Goal: Task Accomplishment & Management: Manage account settings

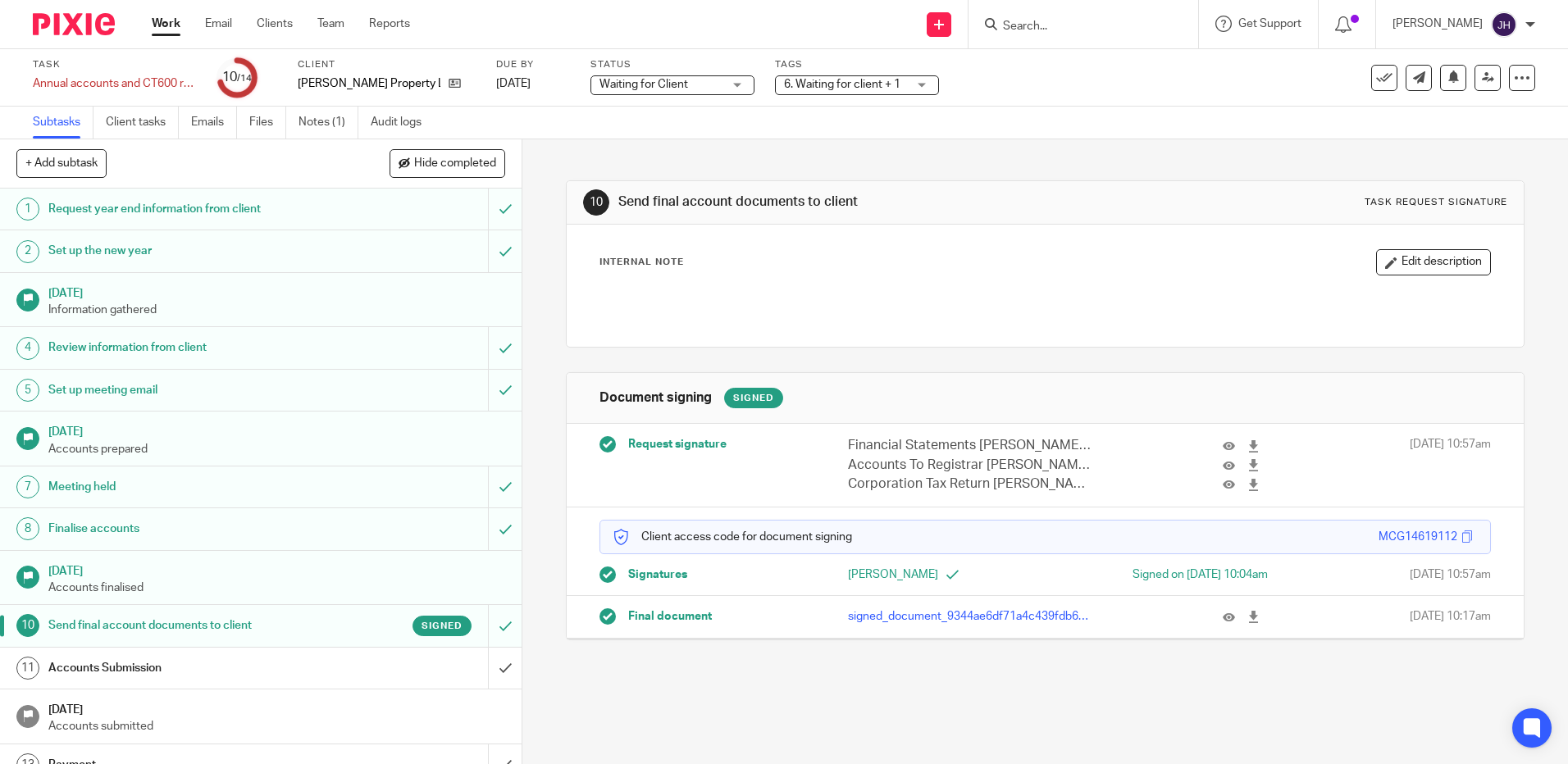
click at [399, 671] on div "Accounts Submission" at bounding box center [260, 668] width 424 height 25
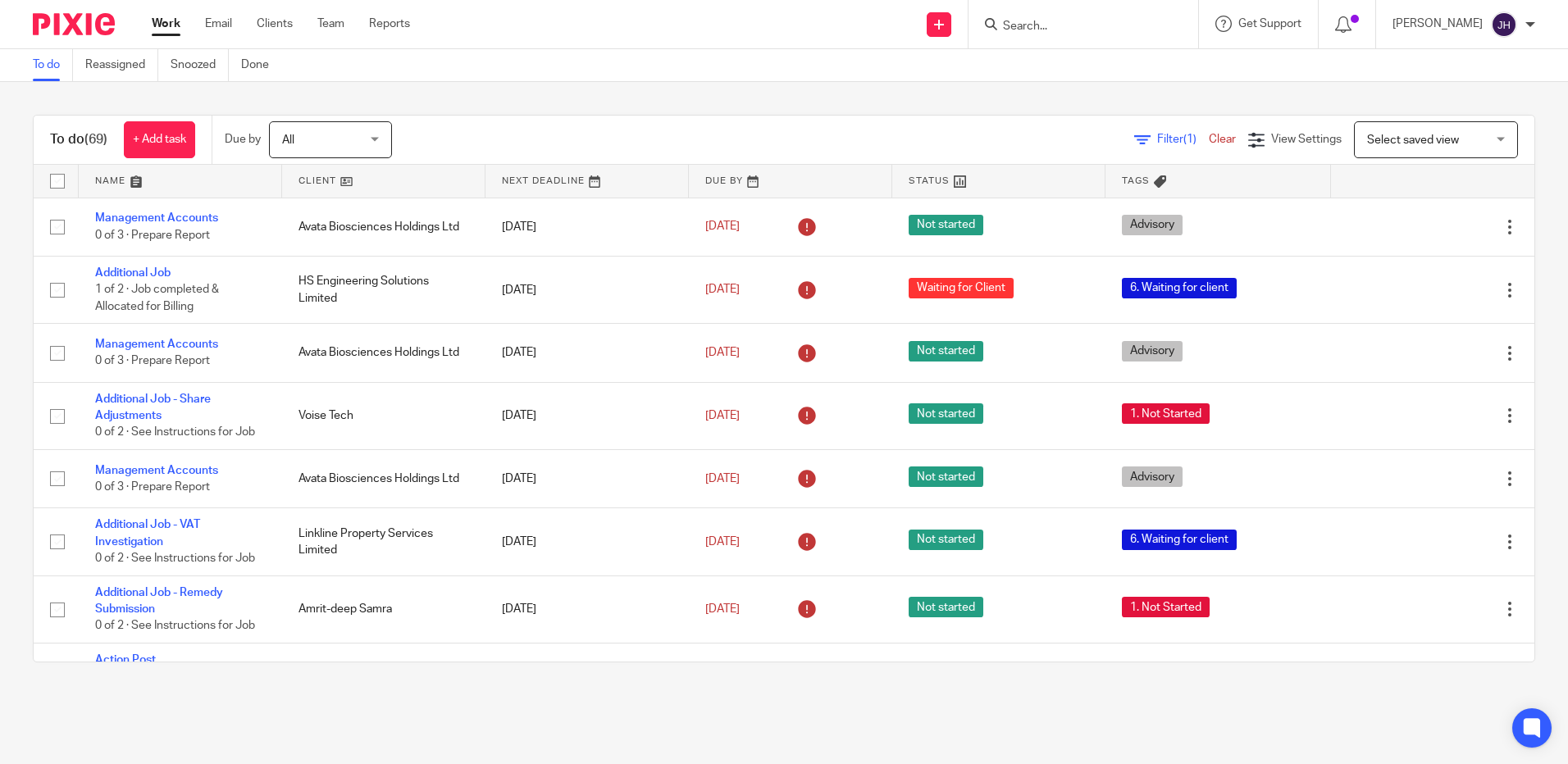
click at [1089, 30] on input "Search" at bounding box center [1075, 27] width 148 height 15
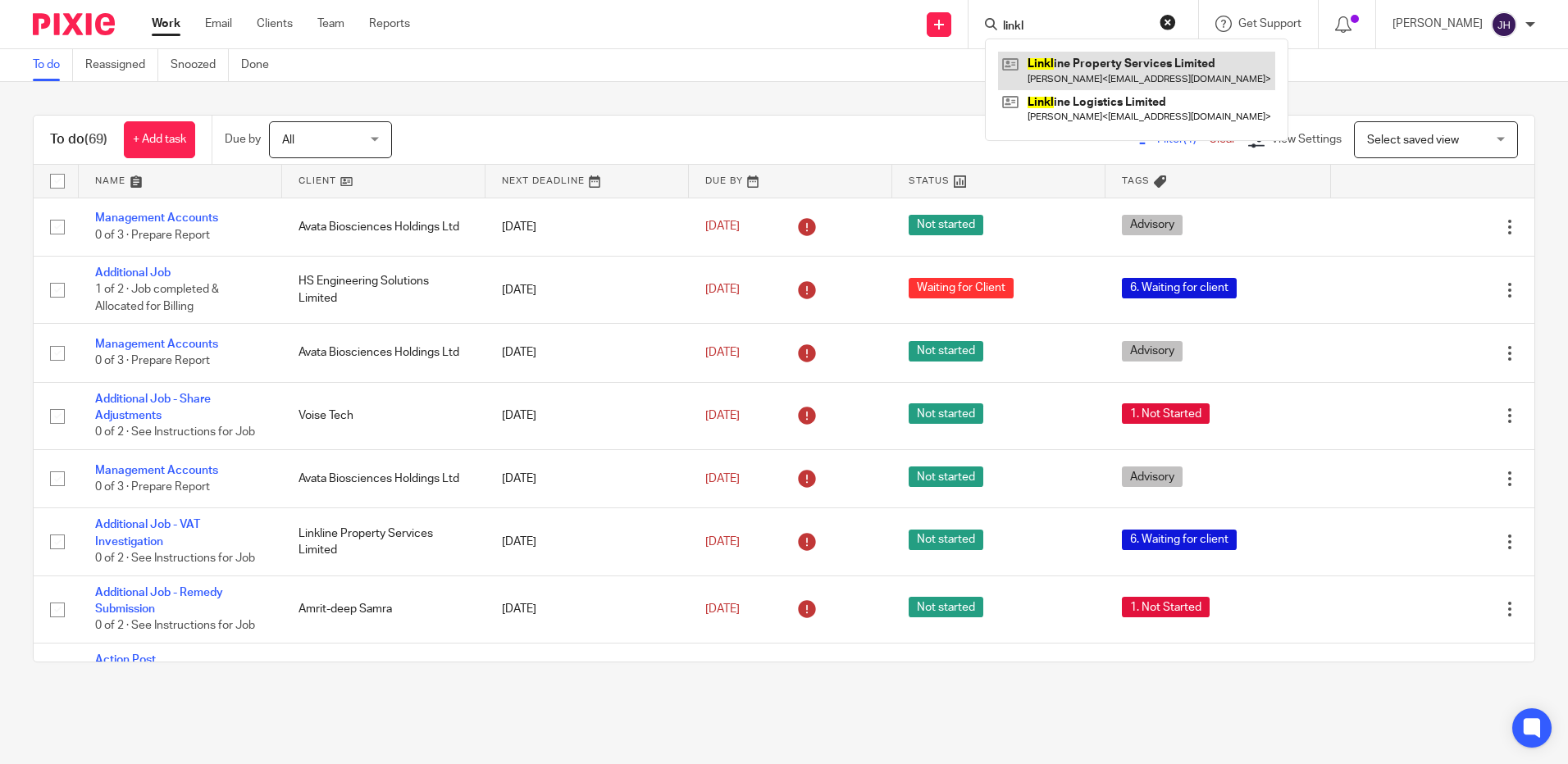
type input "linkl"
click at [1125, 74] on link at bounding box center [1136, 70] width 277 height 37
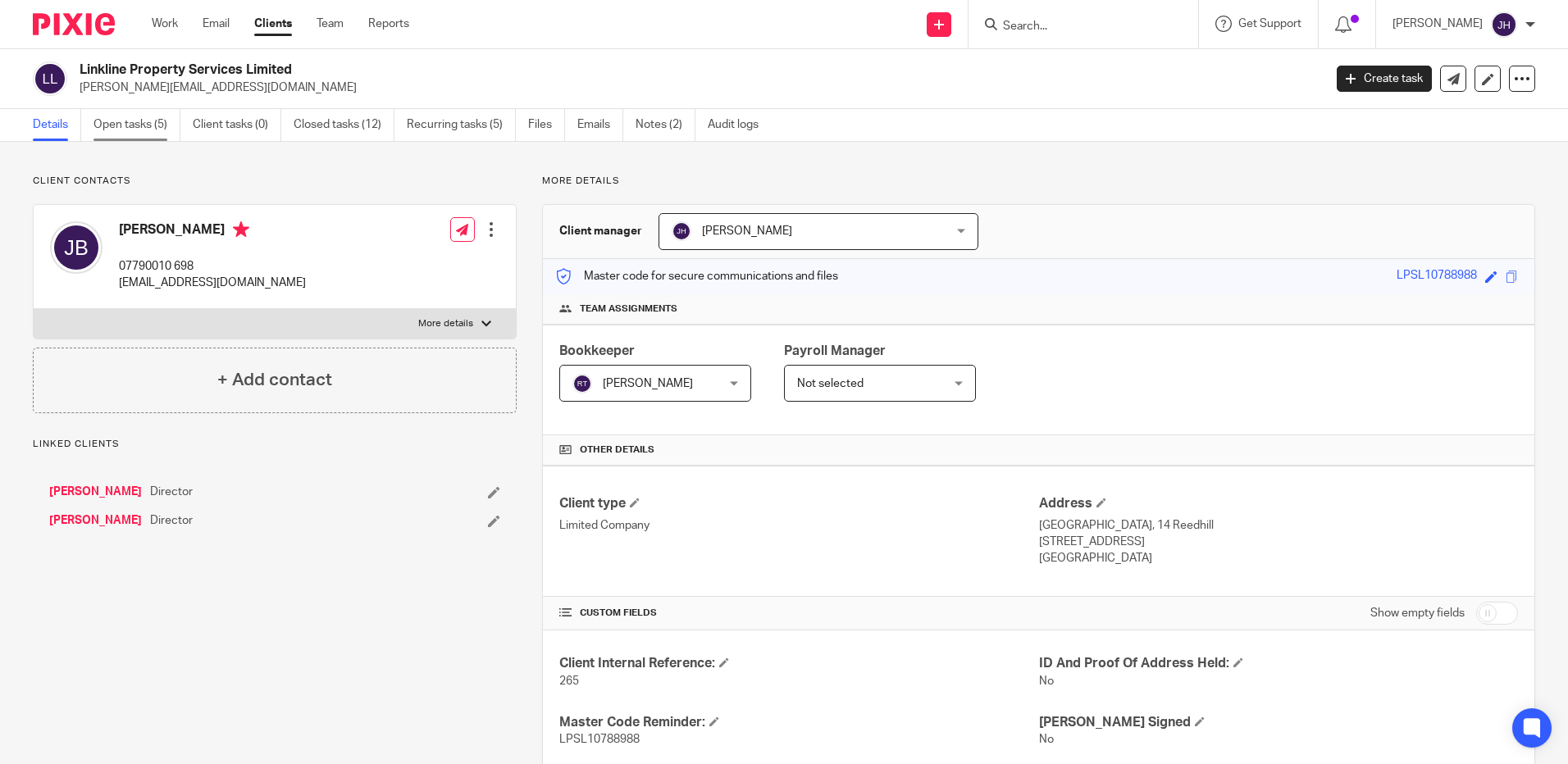
click at [154, 125] on link "Open tasks (5)" at bounding box center [137, 125] width 87 height 32
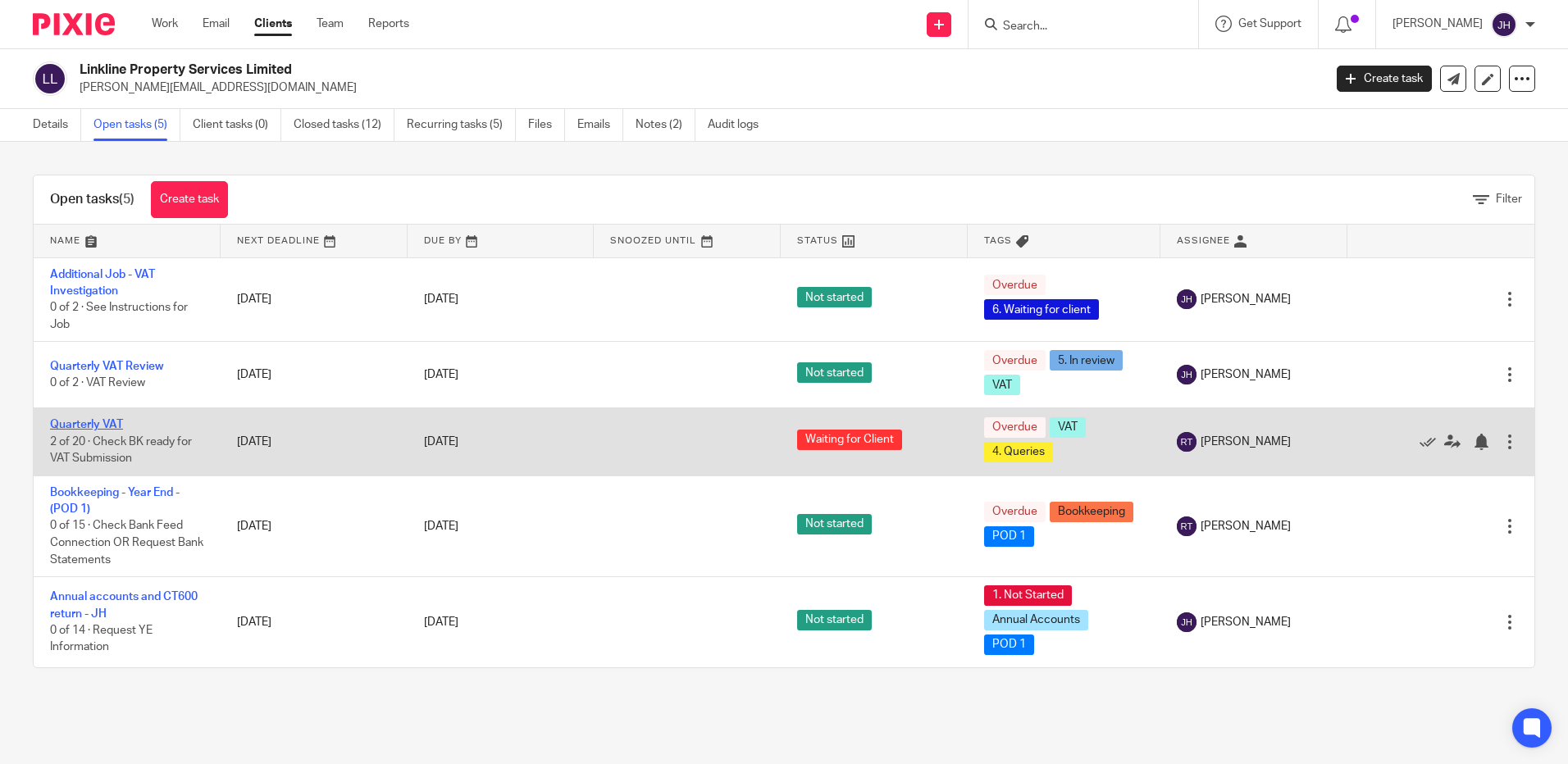
click at [110, 425] on link "Quarterly VAT" at bounding box center [87, 424] width 73 height 12
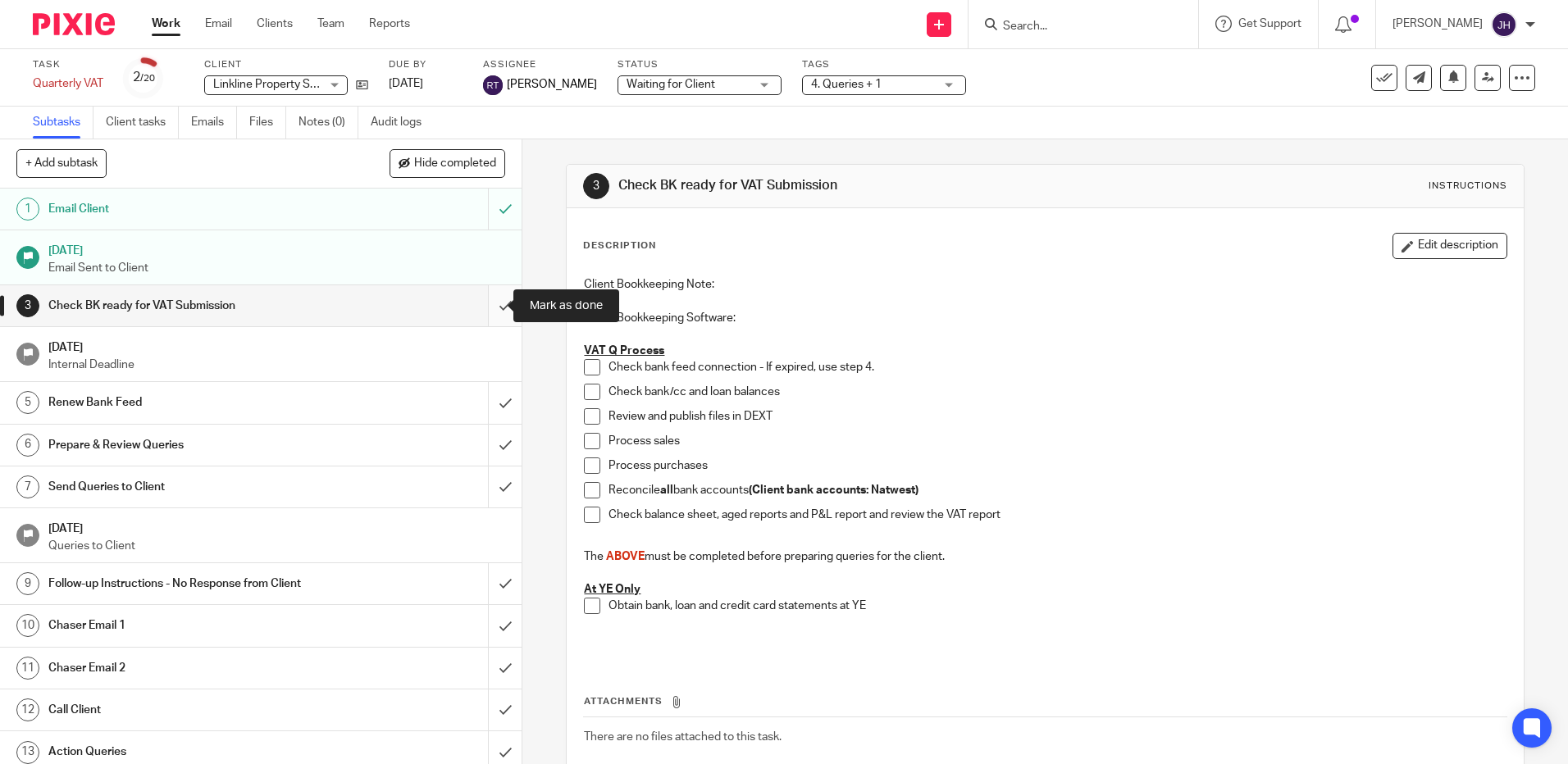
click at [482, 303] on input "submit" at bounding box center [260, 306] width 521 height 41
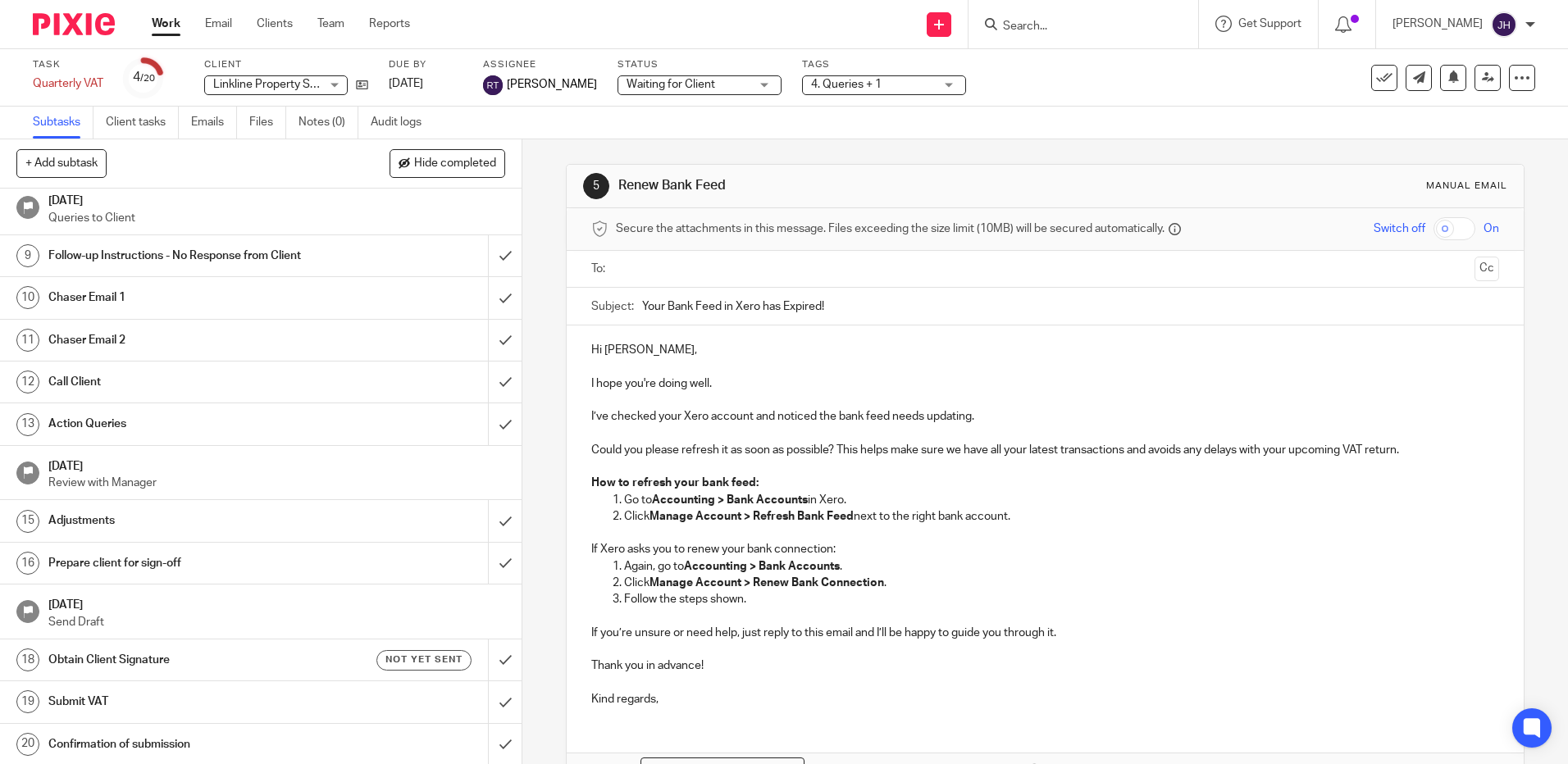
scroll to position [330, 0]
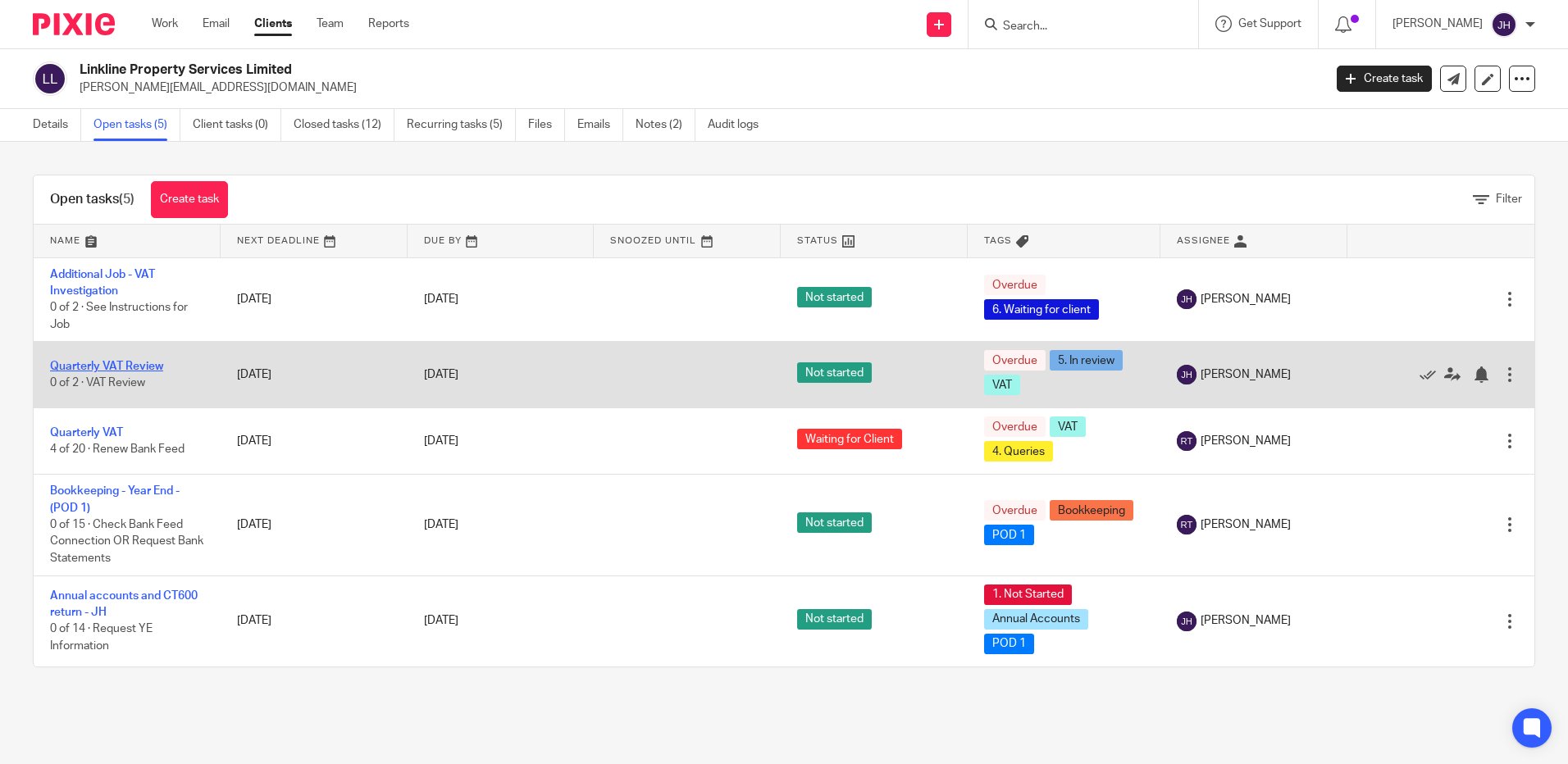
click at [109, 365] on link "Quarterly VAT Review" at bounding box center [106, 366] width 113 height 12
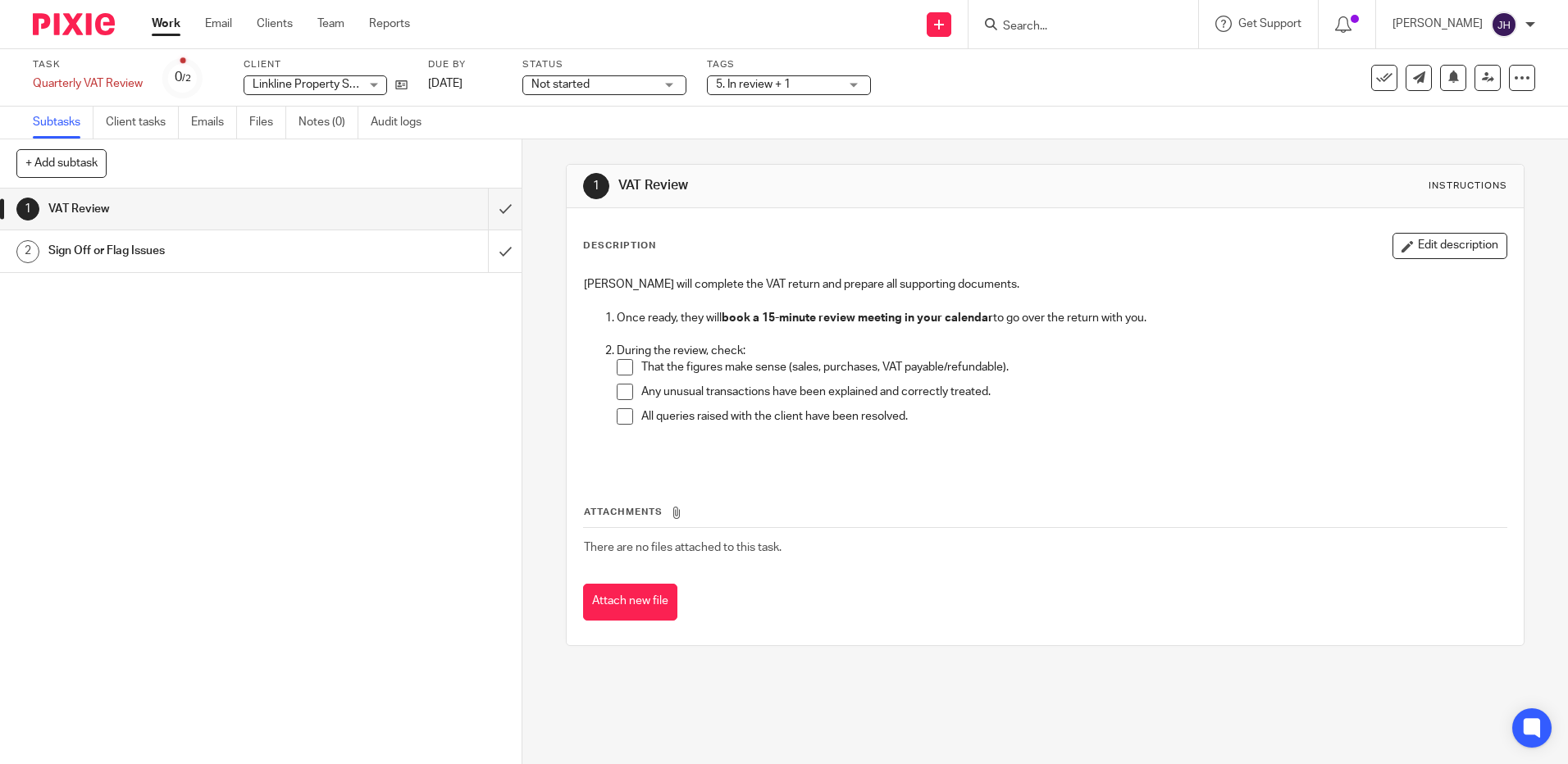
click at [623, 364] on span at bounding box center [624, 367] width 17 height 17
click at [621, 385] on span at bounding box center [624, 392] width 17 height 17
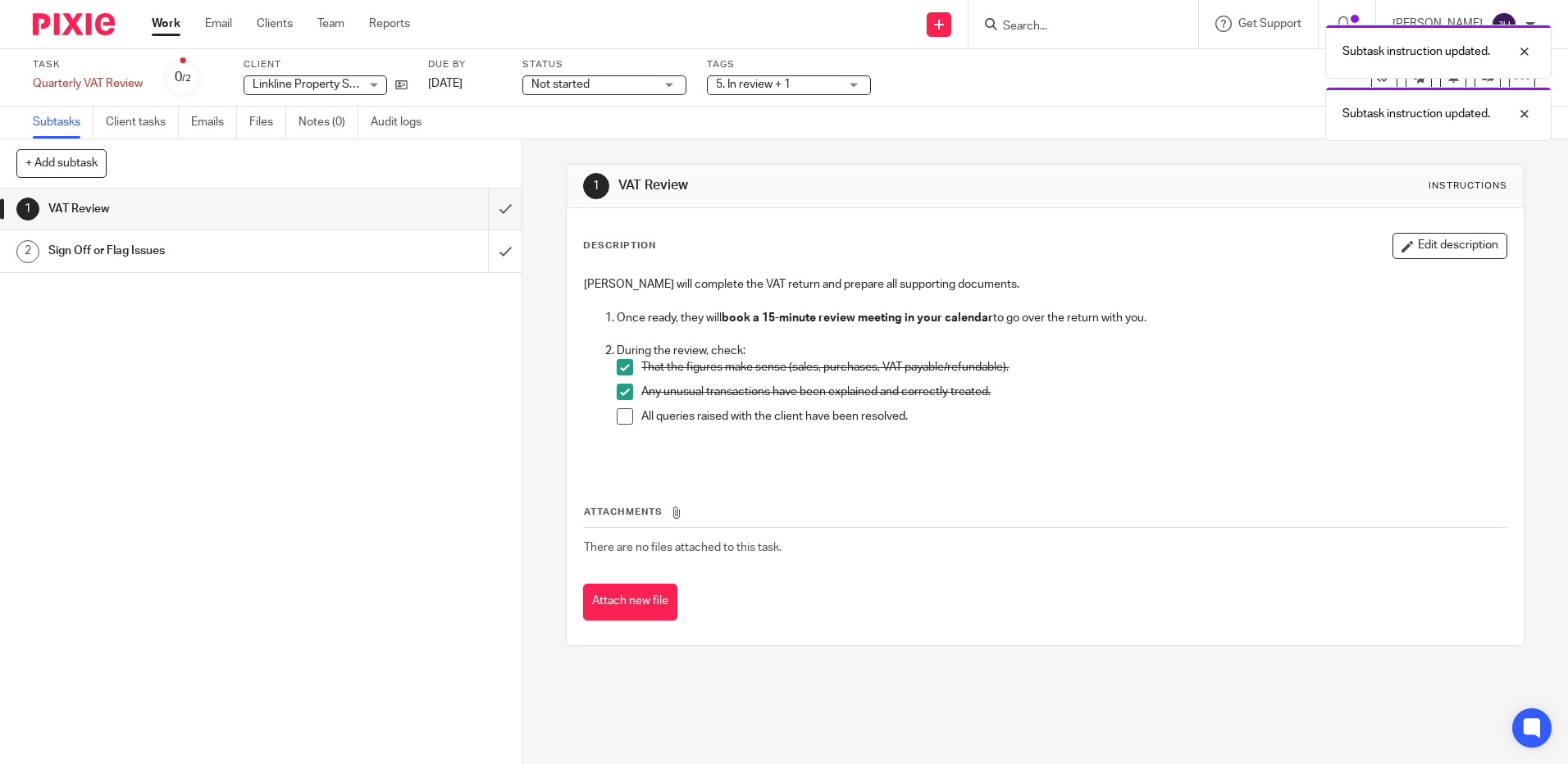
click at [620, 411] on span at bounding box center [624, 416] width 17 height 17
click at [493, 212] on input "submit" at bounding box center [260, 209] width 521 height 41
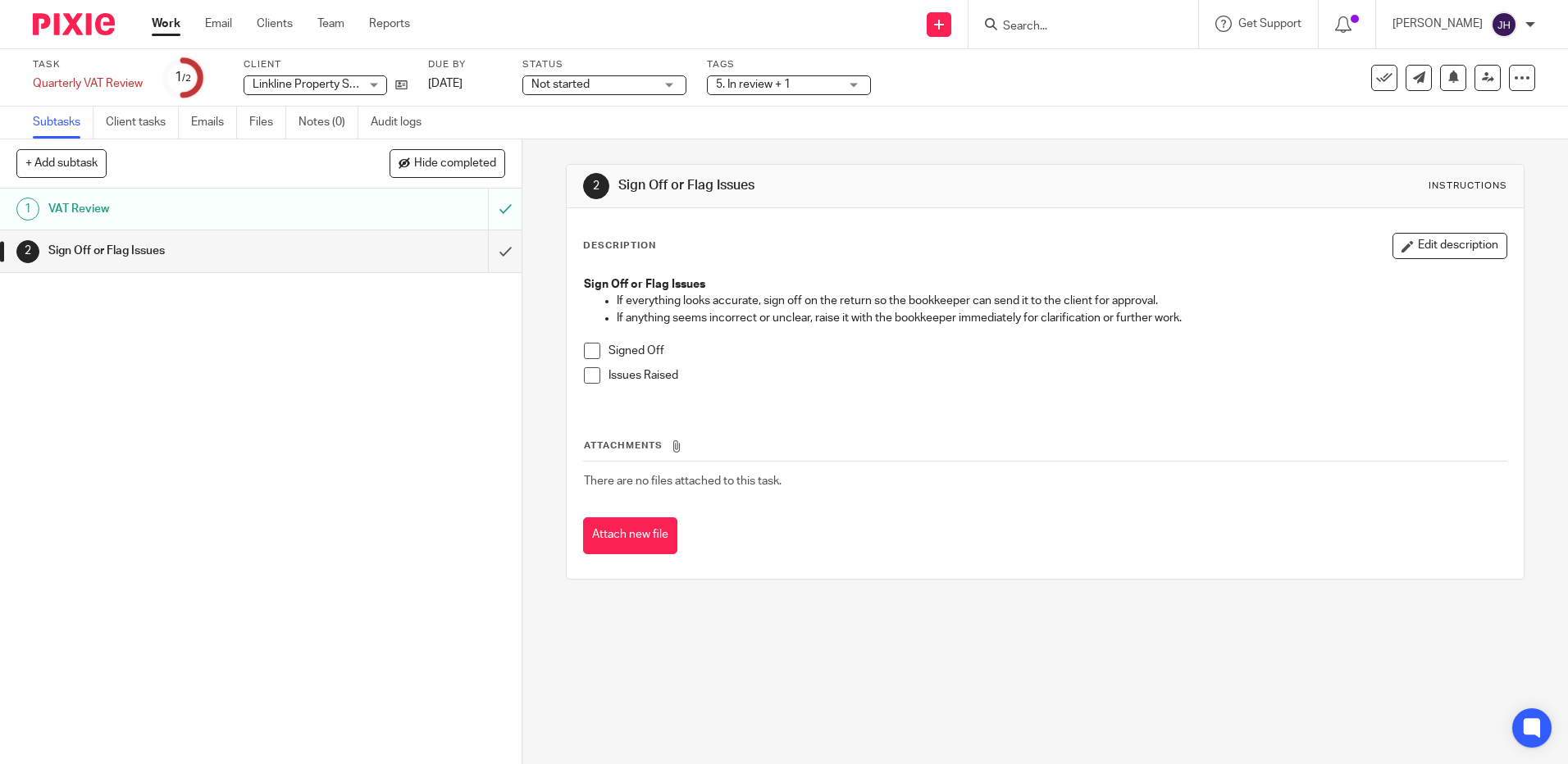
click at [585, 355] on span at bounding box center [592, 350] width 17 height 17
click at [590, 379] on span at bounding box center [592, 375] width 17 height 17
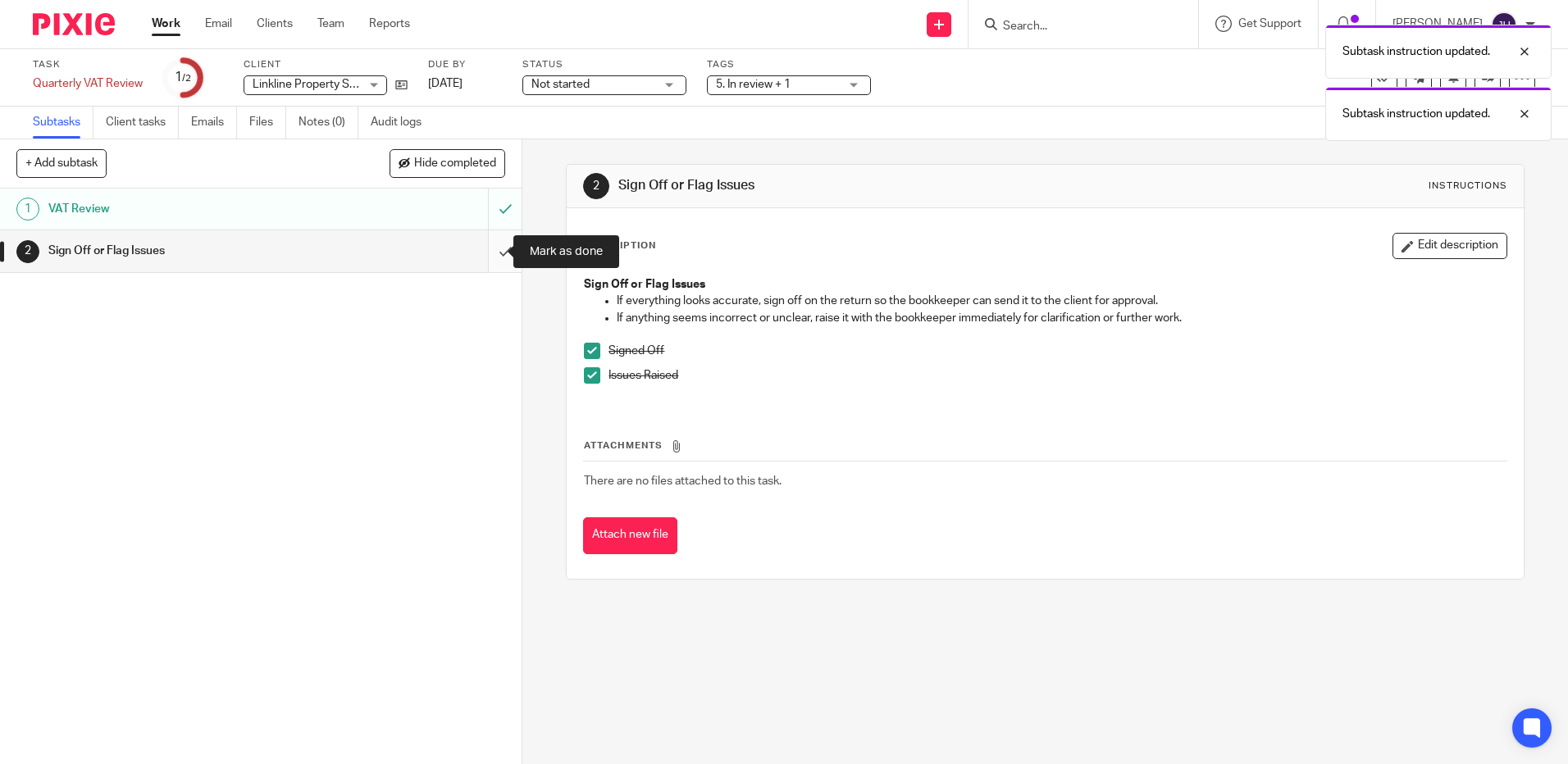
click at [491, 249] on input "submit" at bounding box center [260, 251] width 521 height 41
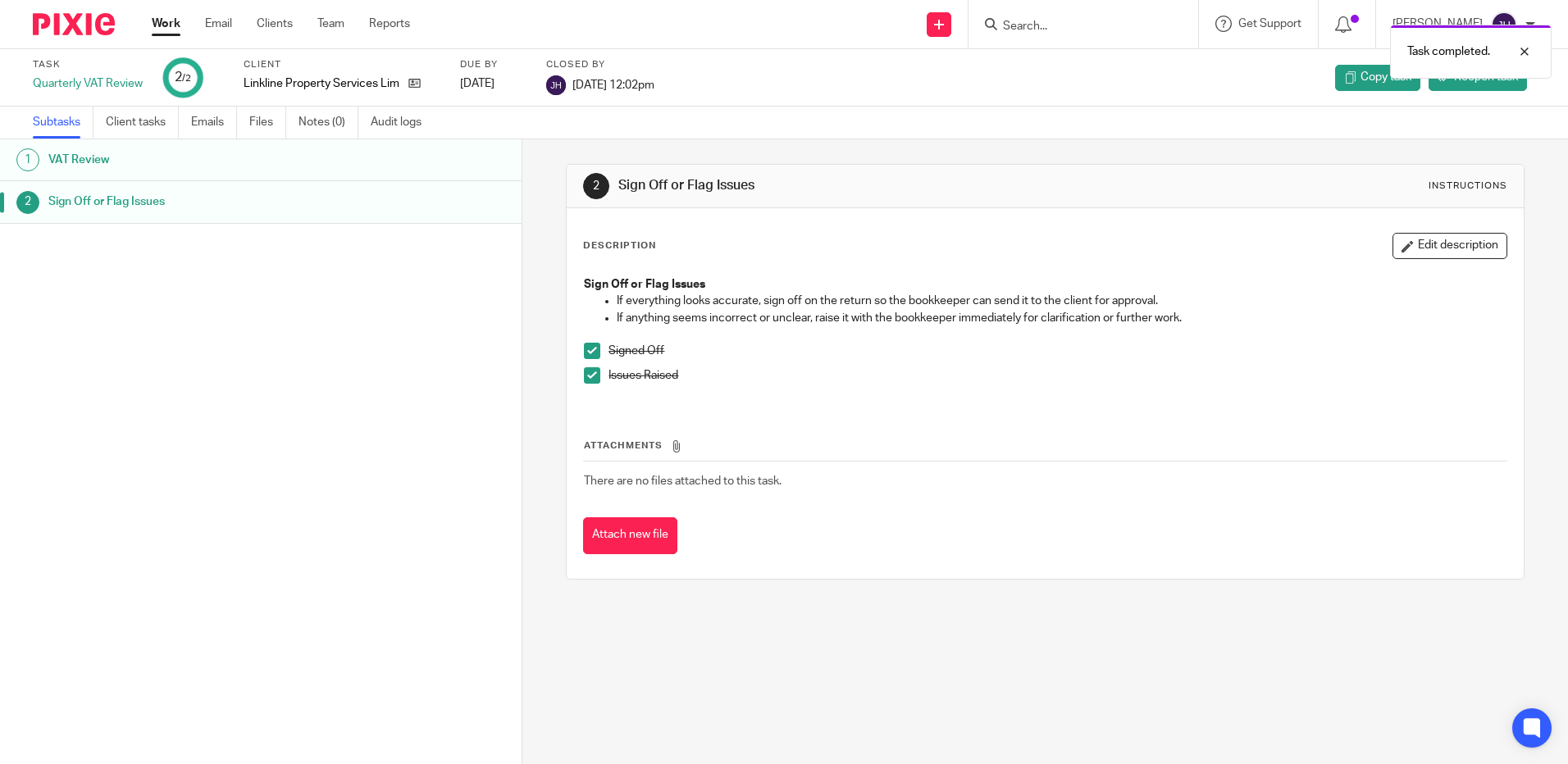
click at [165, 32] on link "Work" at bounding box center [165, 24] width 29 height 17
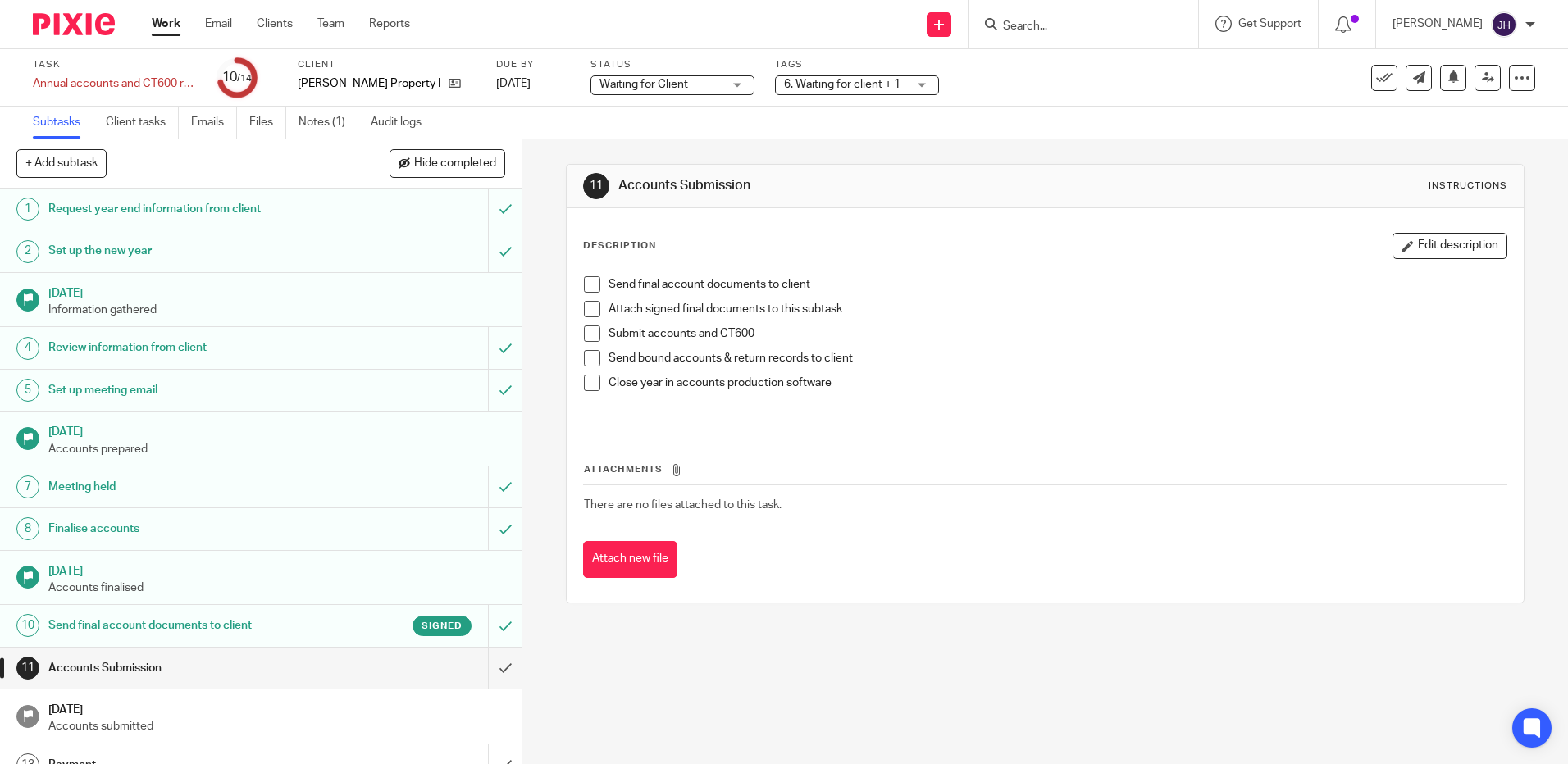
click at [587, 280] on span at bounding box center [592, 285] width 17 height 17
click at [592, 301] on span at bounding box center [592, 309] width 17 height 17
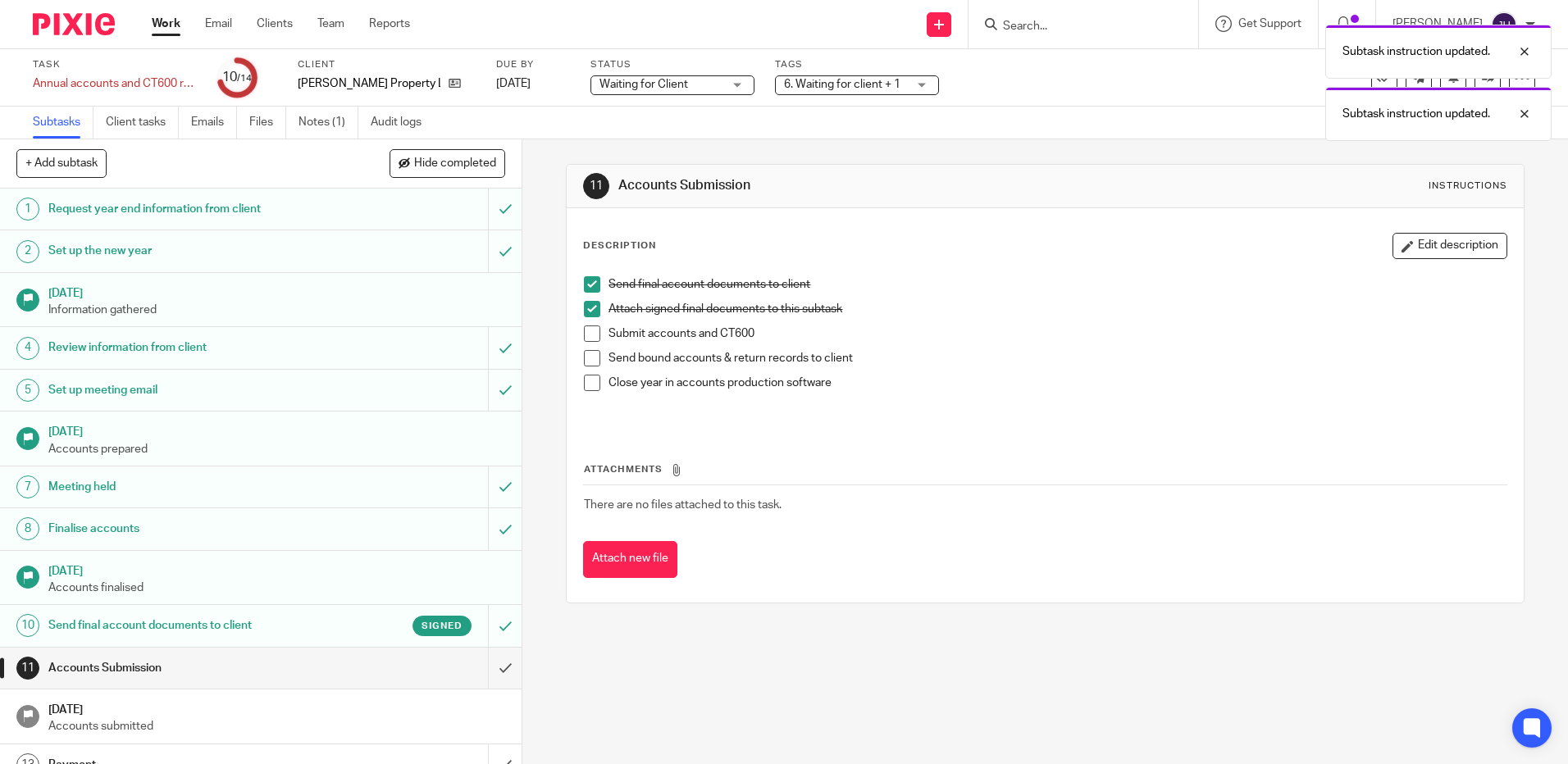
click at [587, 329] on span at bounding box center [592, 333] width 17 height 17
click at [585, 351] on span at bounding box center [592, 357] width 17 height 17
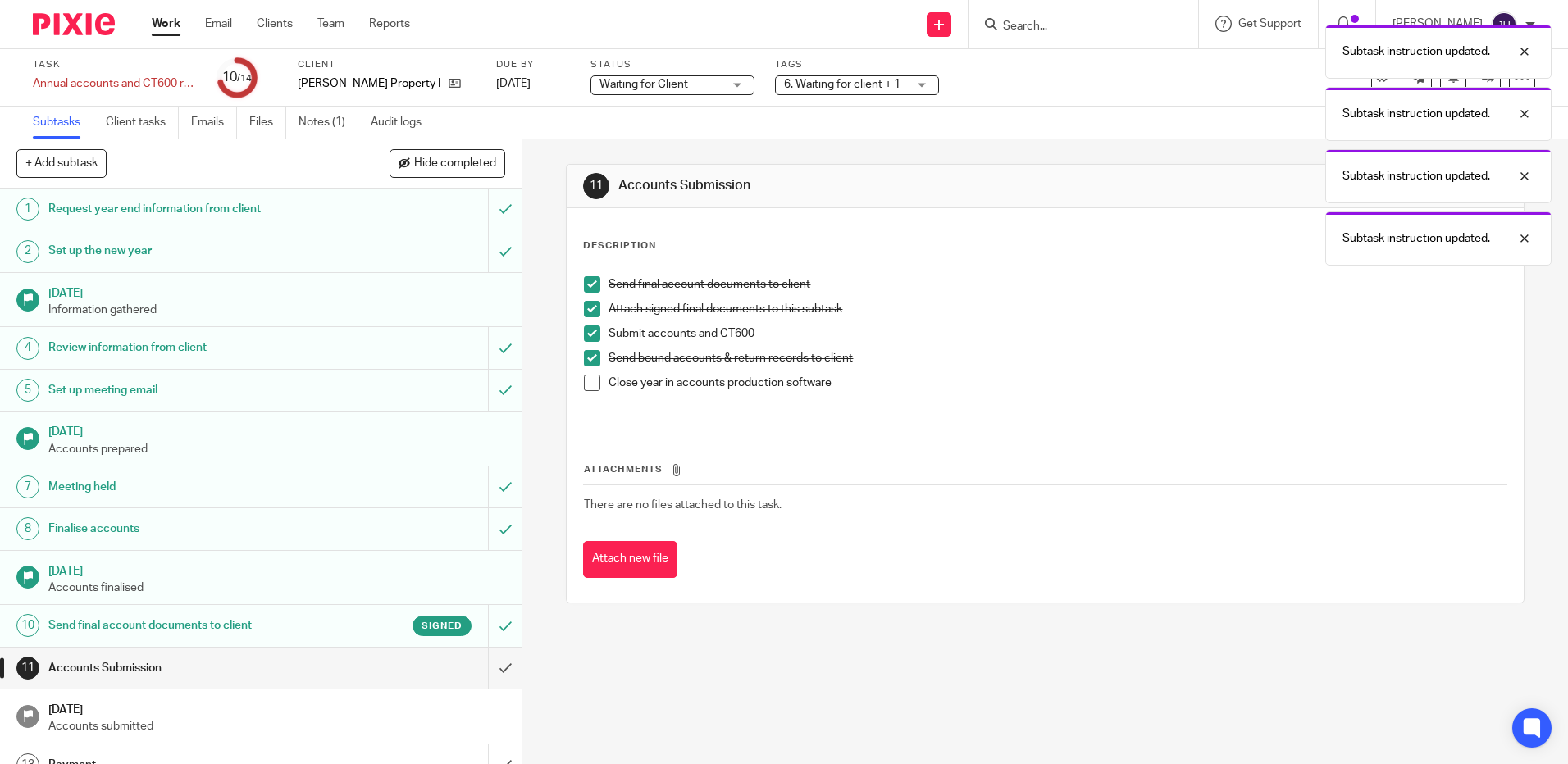
click at [586, 383] on span at bounding box center [592, 382] width 17 height 17
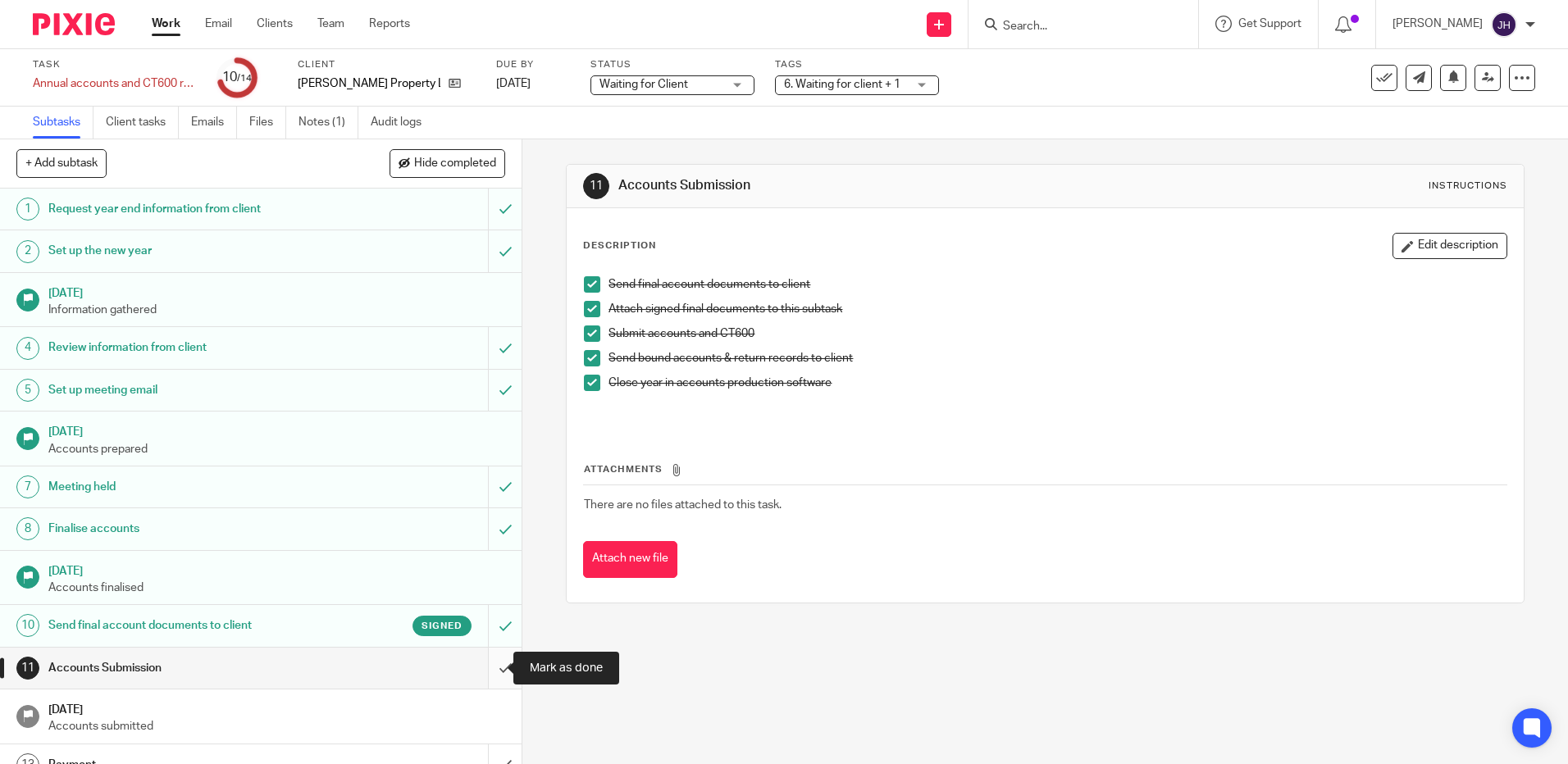
click at [491, 665] on input "submit" at bounding box center [260, 668] width 521 height 41
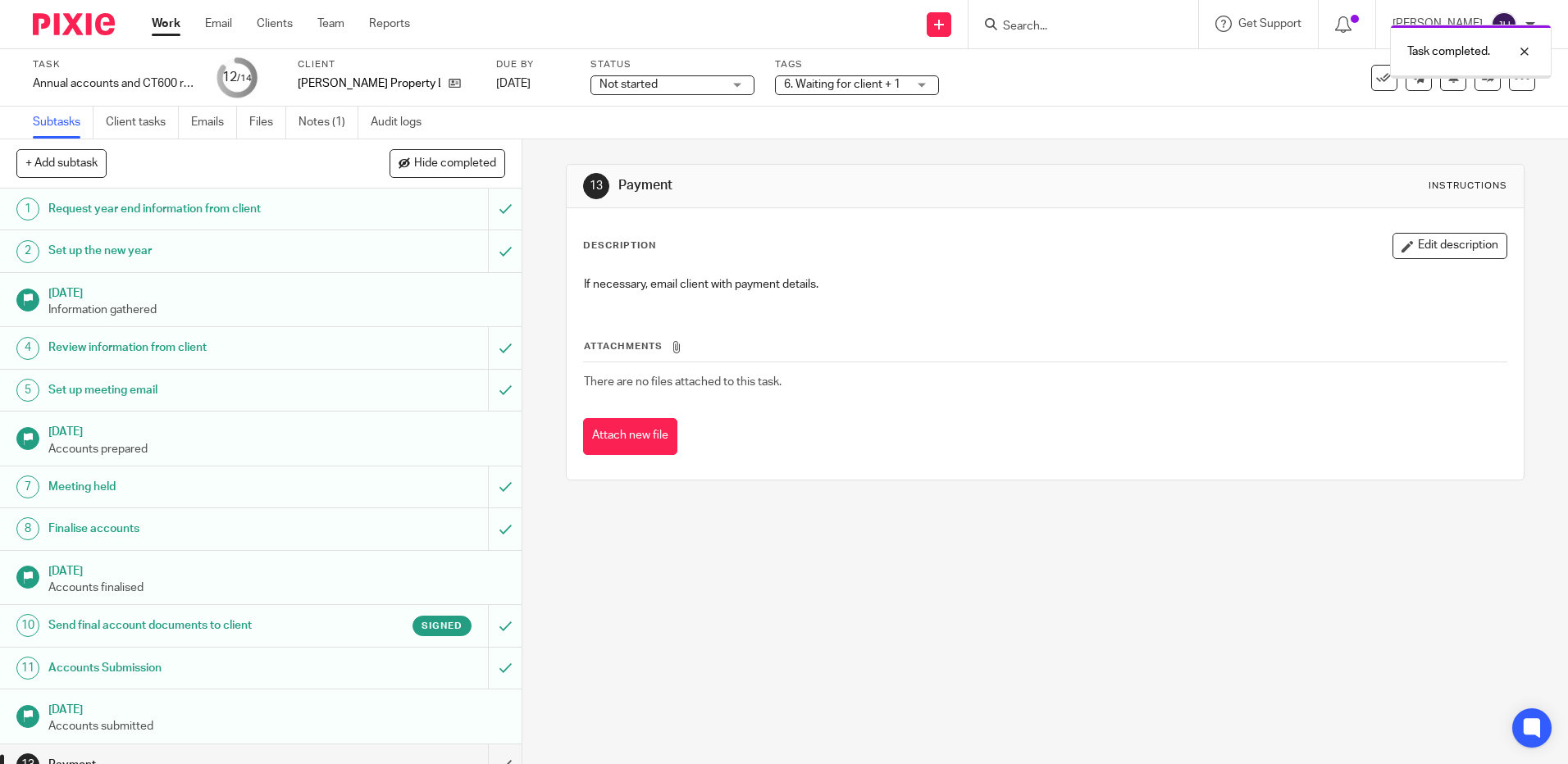
scroll to position [64, 0]
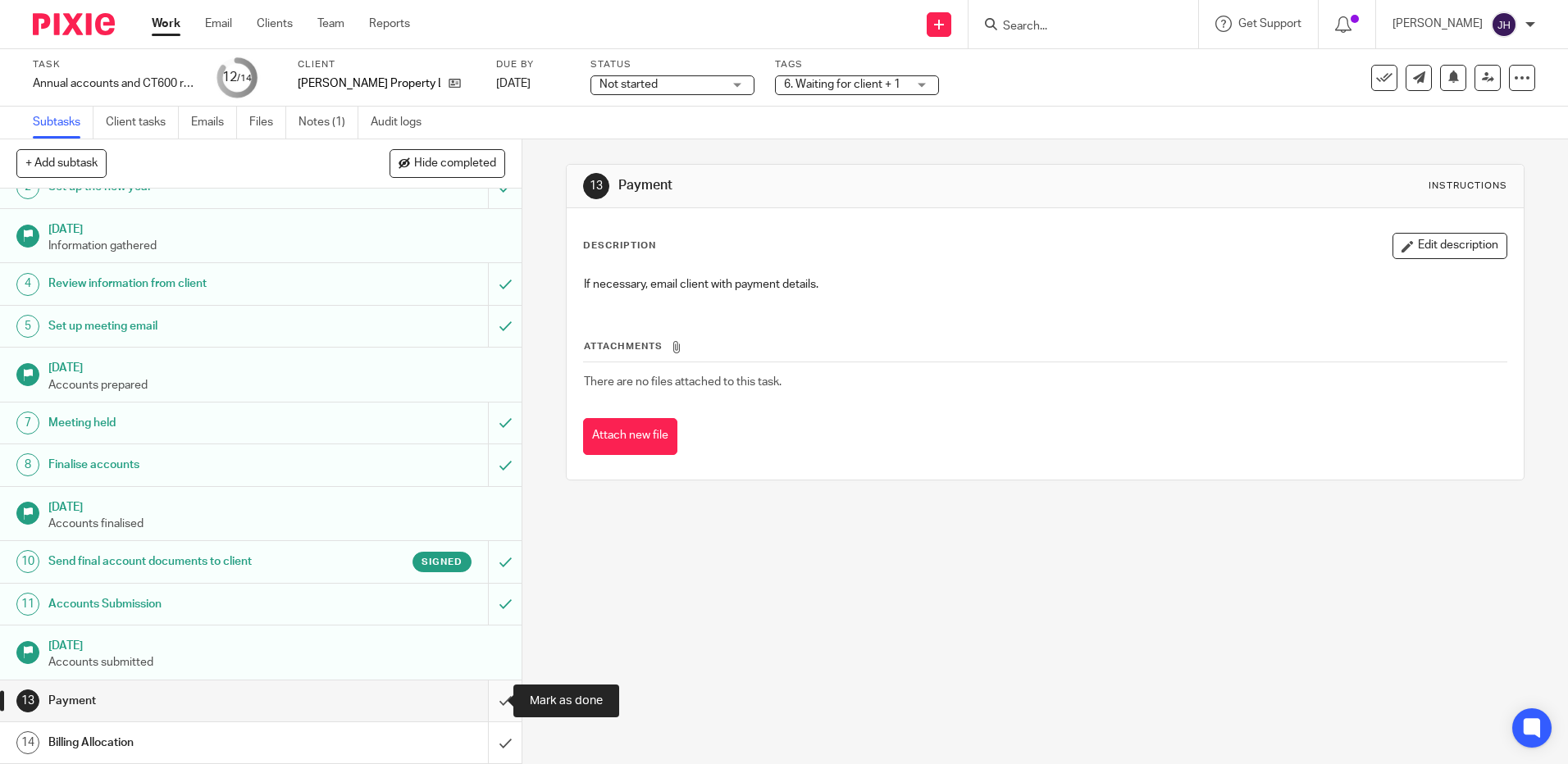
click at [482, 698] on input "submit" at bounding box center [260, 701] width 521 height 41
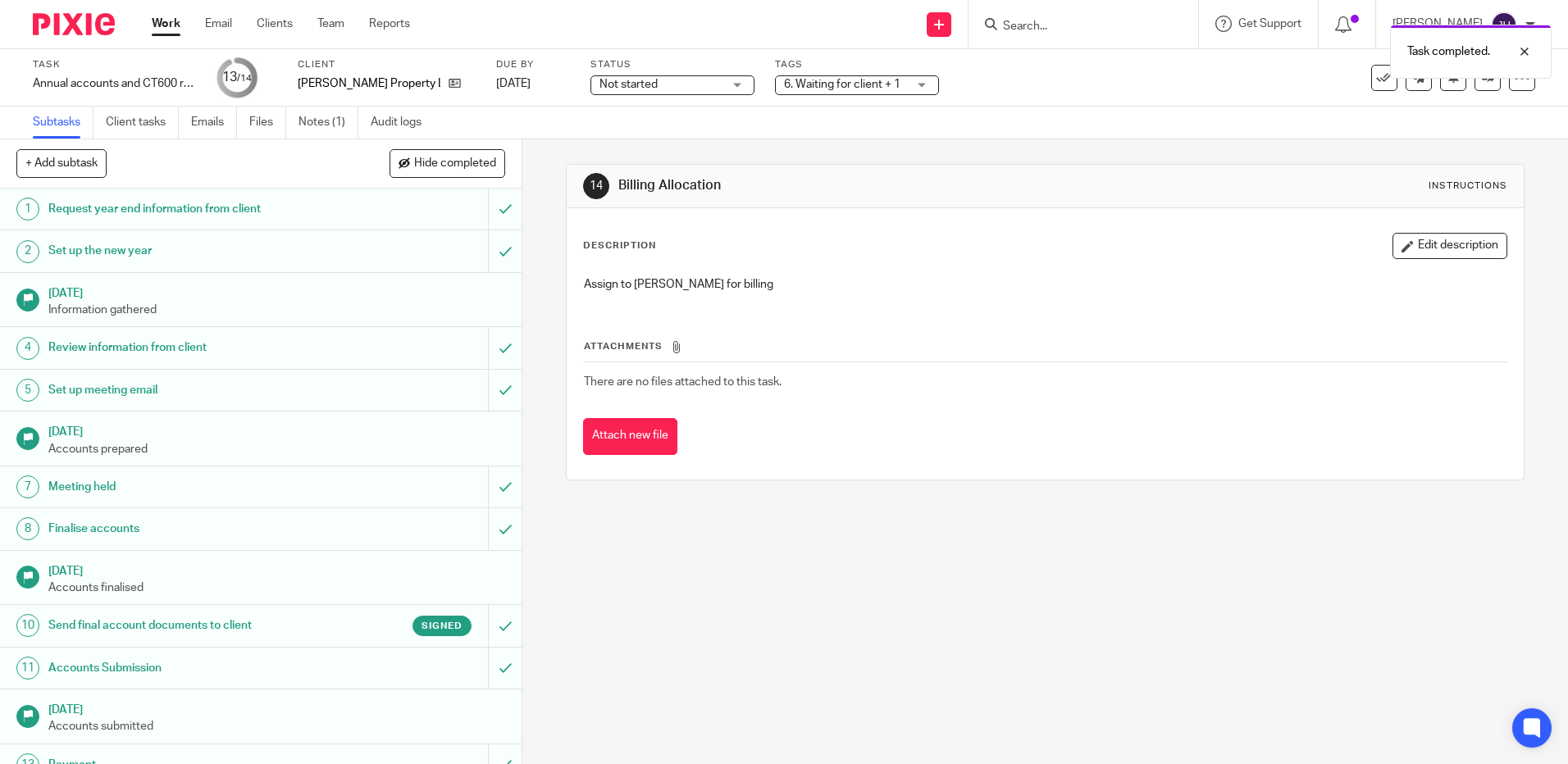
scroll to position [64, 0]
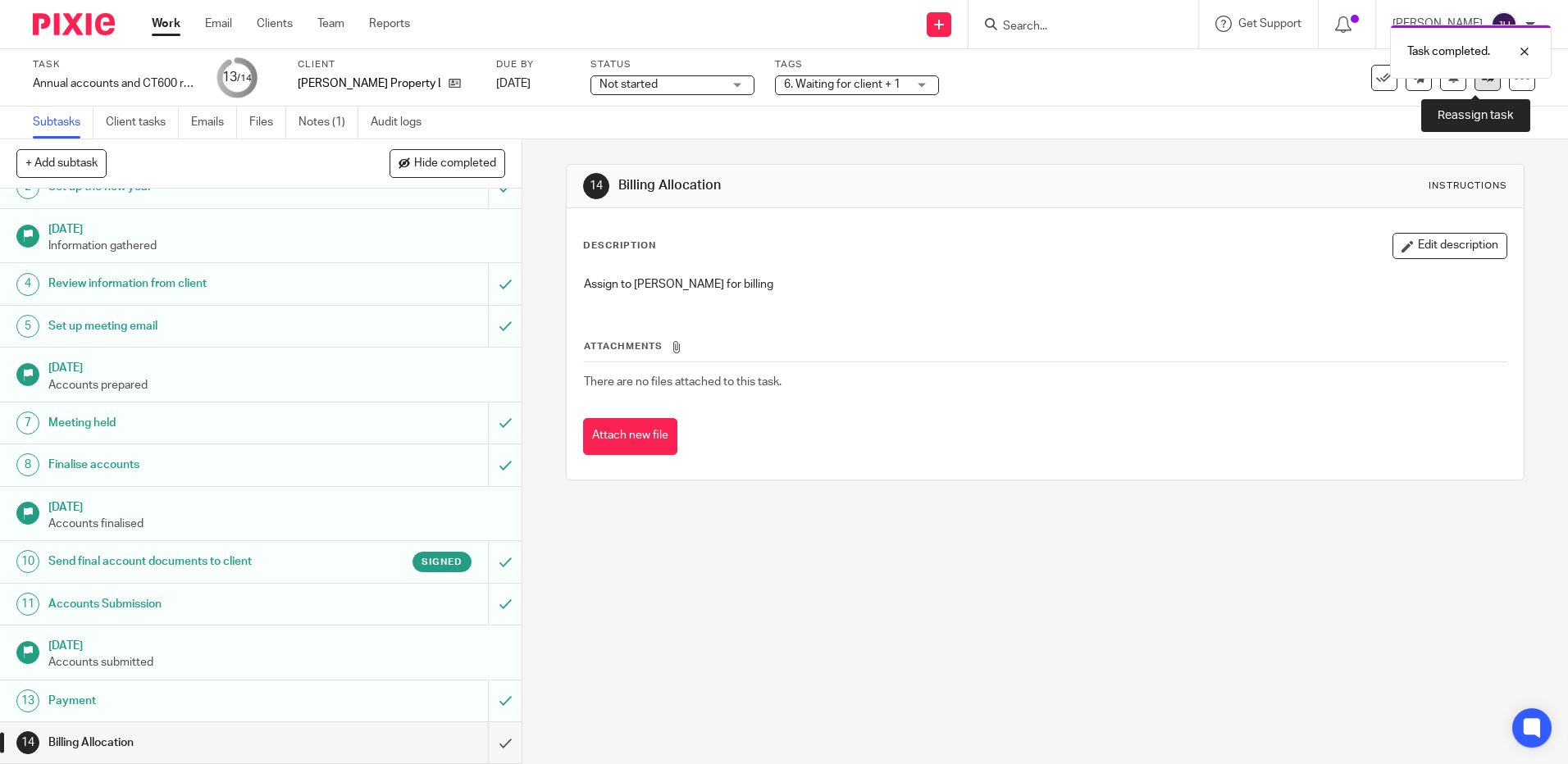
click at [1481, 82] on icon at bounding box center [1487, 77] width 12 height 12
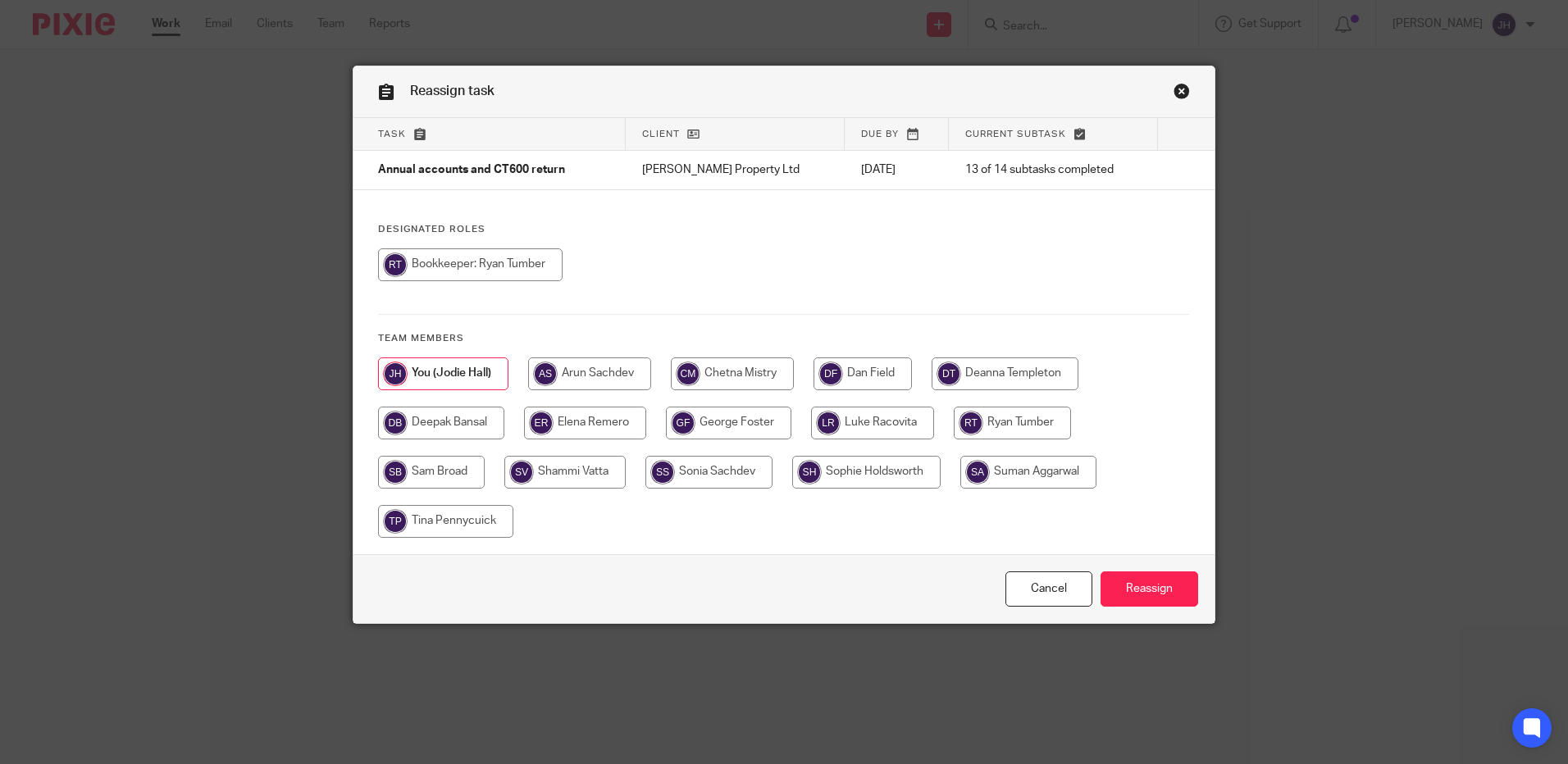
click at [1001, 383] on input "radio" at bounding box center [1005, 373] width 147 height 32
radio input "true"
click at [1147, 585] on input "Reassign" at bounding box center [1148, 589] width 98 height 35
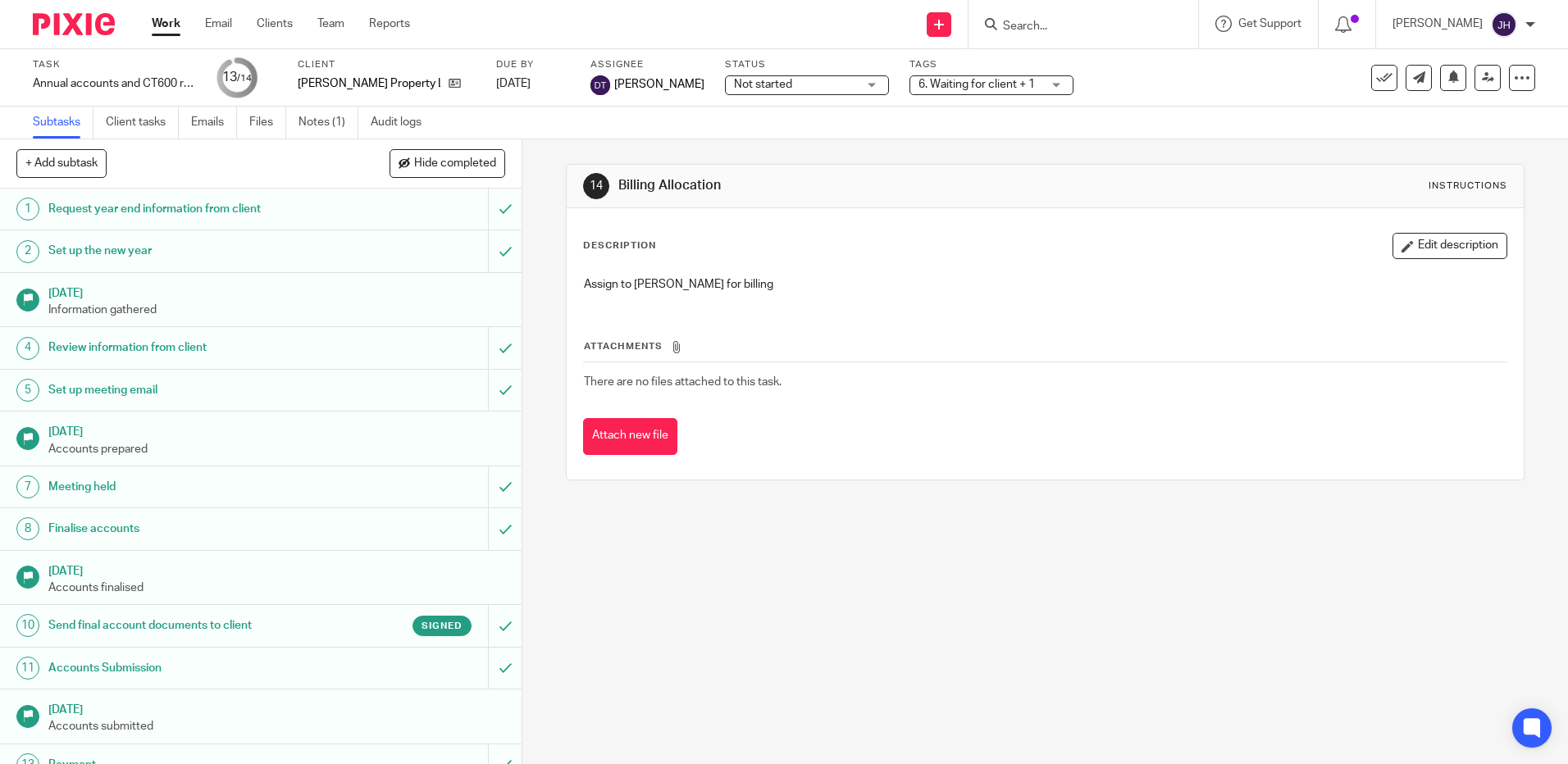
scroll to position [64, 0]
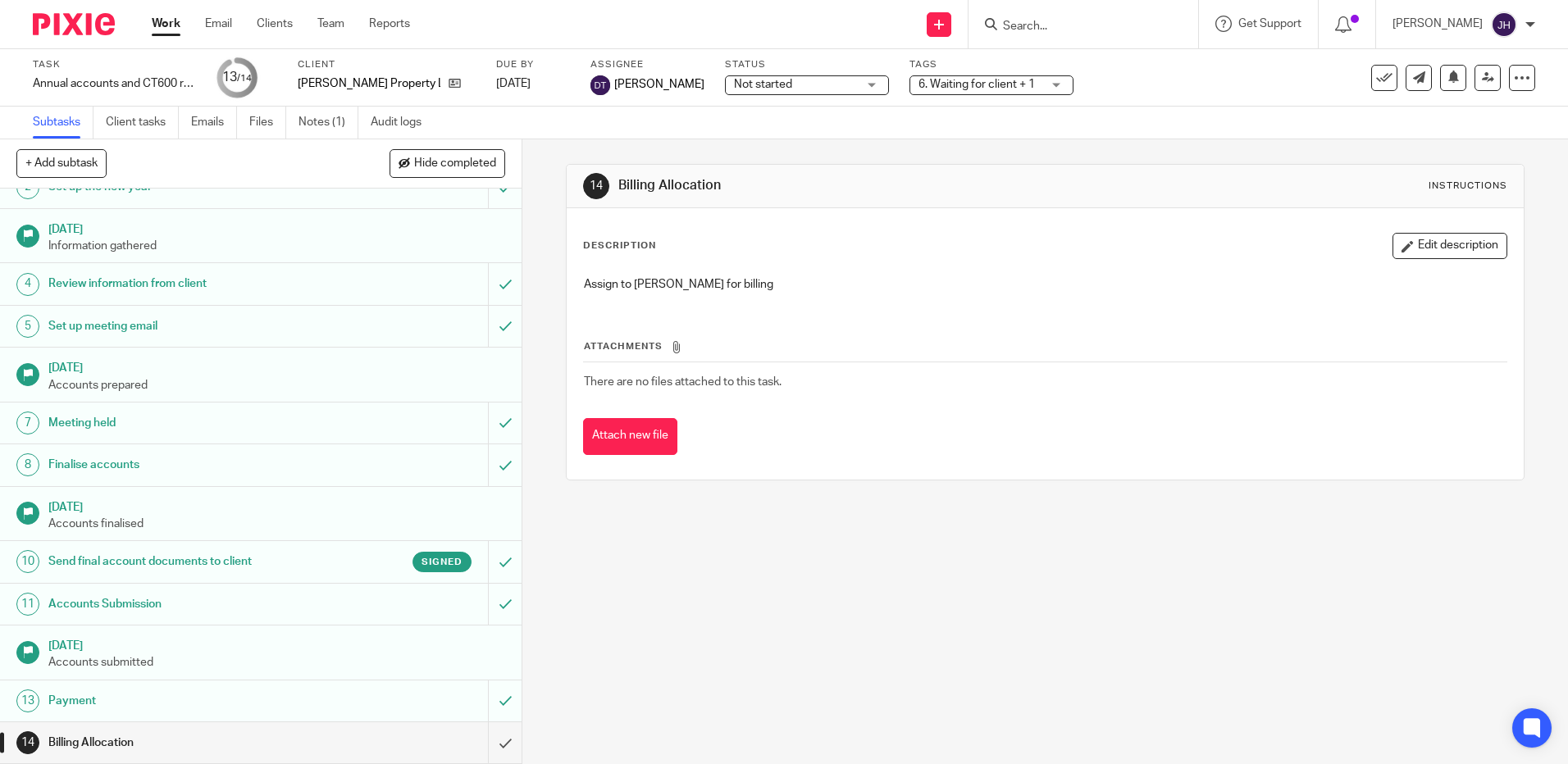
click at [419, 740] on div "Billing Allocation" at bounding box center [260, 742] width 424 height 25
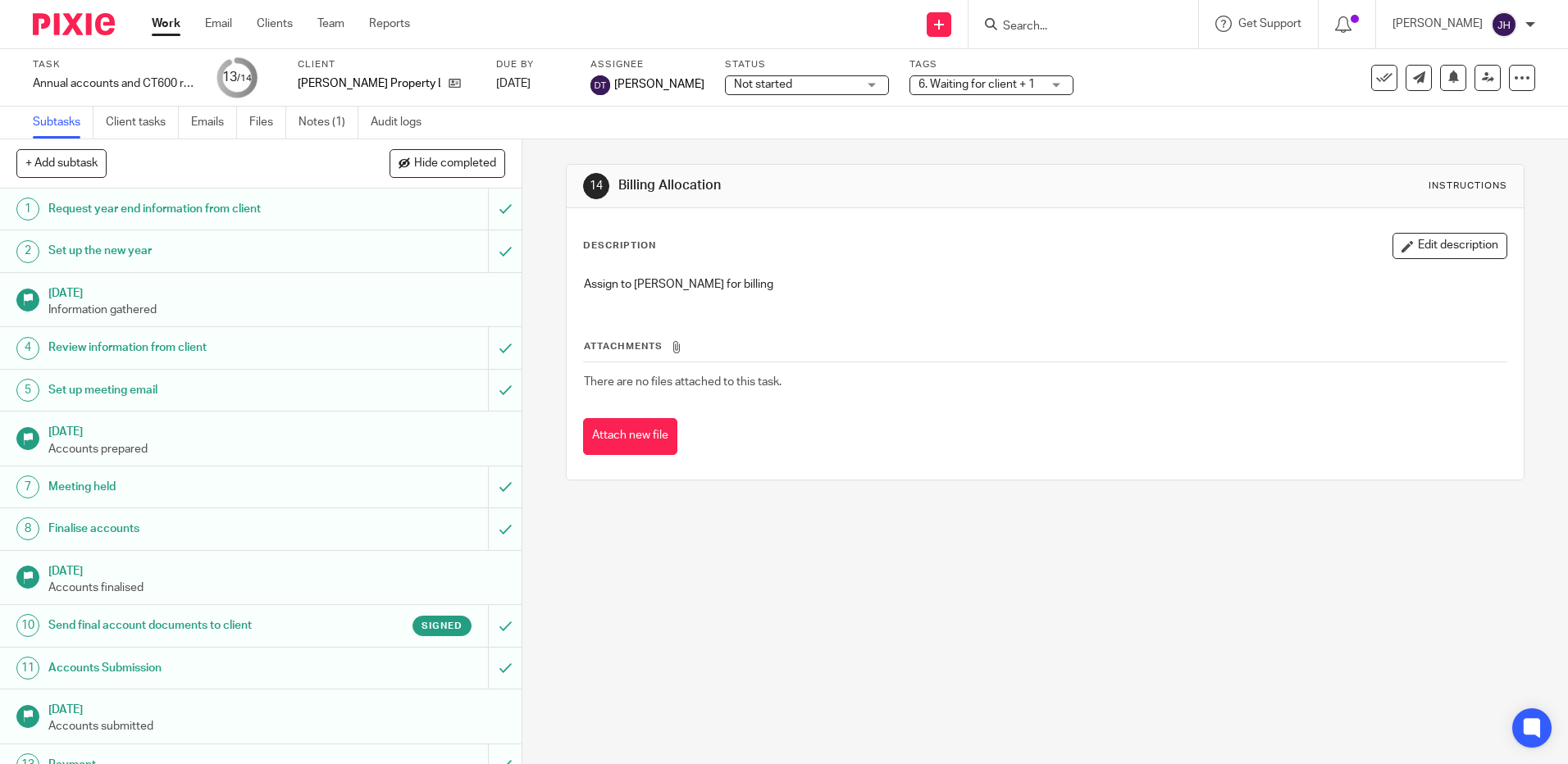
click at [166, 19] on link "Work" at bounding box center [165, 24] width 29 height 17
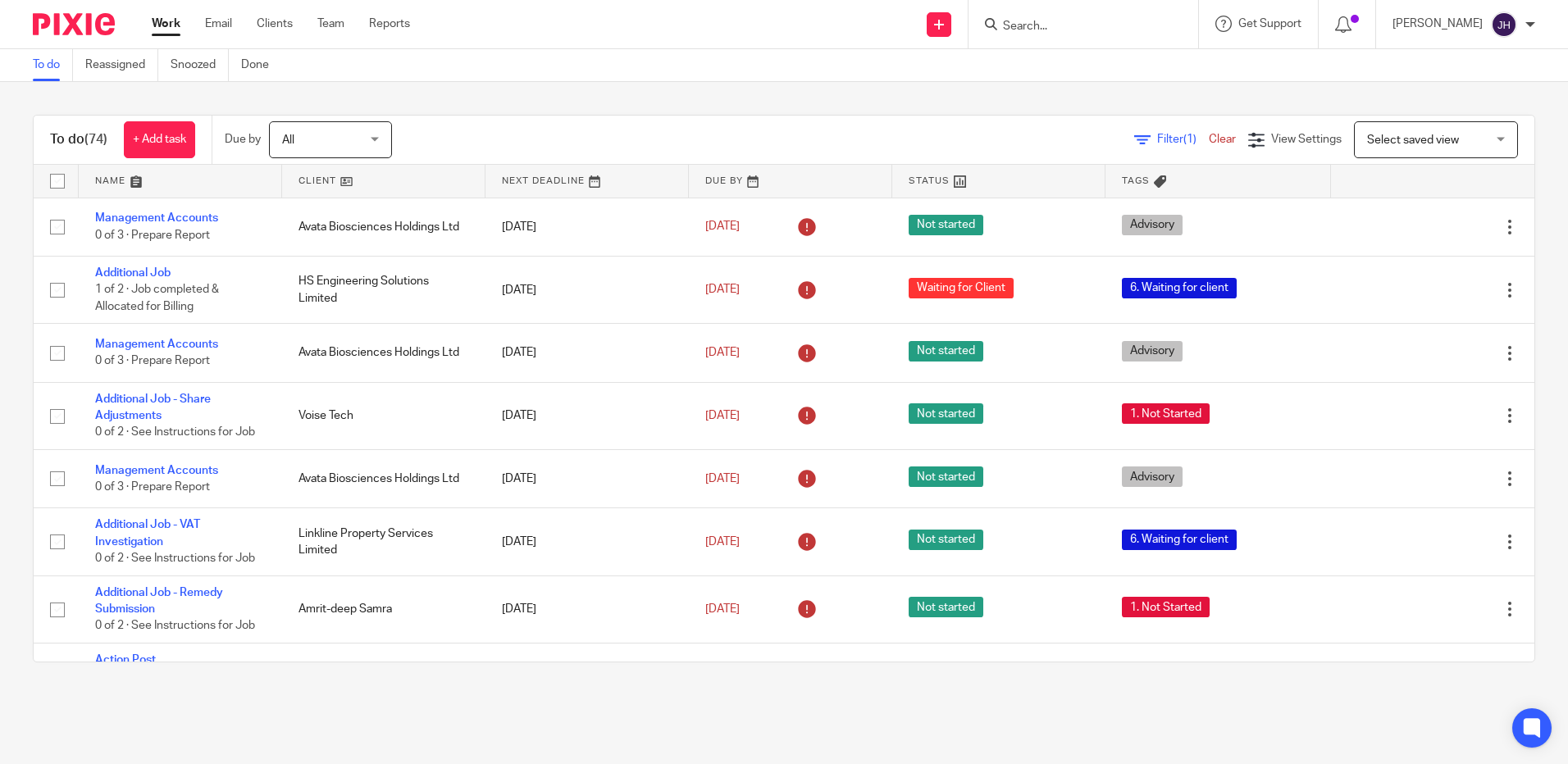
click at [113, 178] on link at bounding box center [180, 180] width 203 height 32
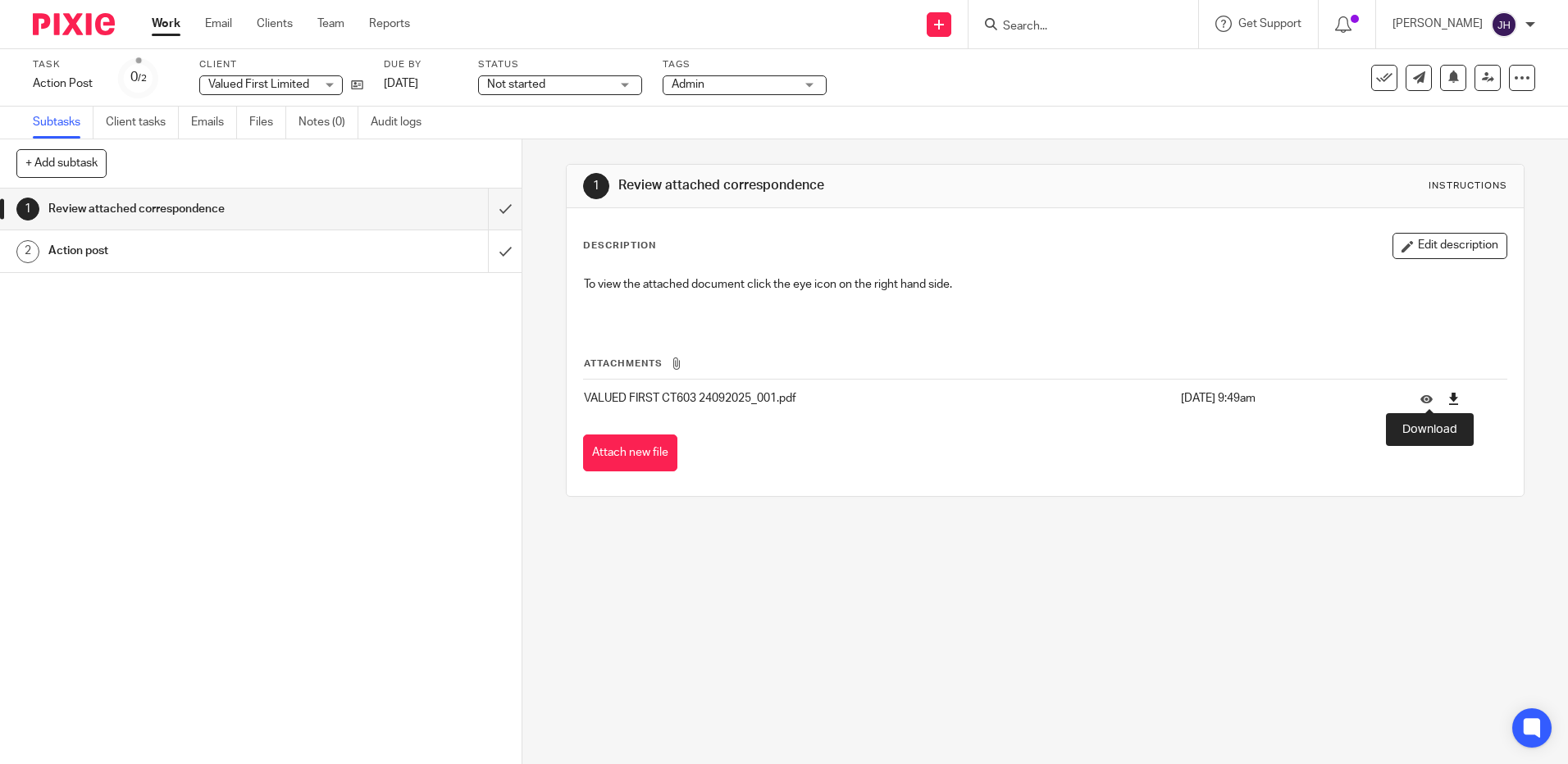
click at [1447, 399] on icon at bounding box center [1453, 399] width 12 height 12
click at [1447, 397] on icon at bounding box center [1453, 399] width 12 height 12
click at [1421, 402] on td at bounding box center [1455, 399] width 103 height 39
click at [1447, 402] on icon at bounding box center [1453, 399] width 12 height 12
click at [1481, 78] on icon at bounding box center [1487, 77] width 12 height 12
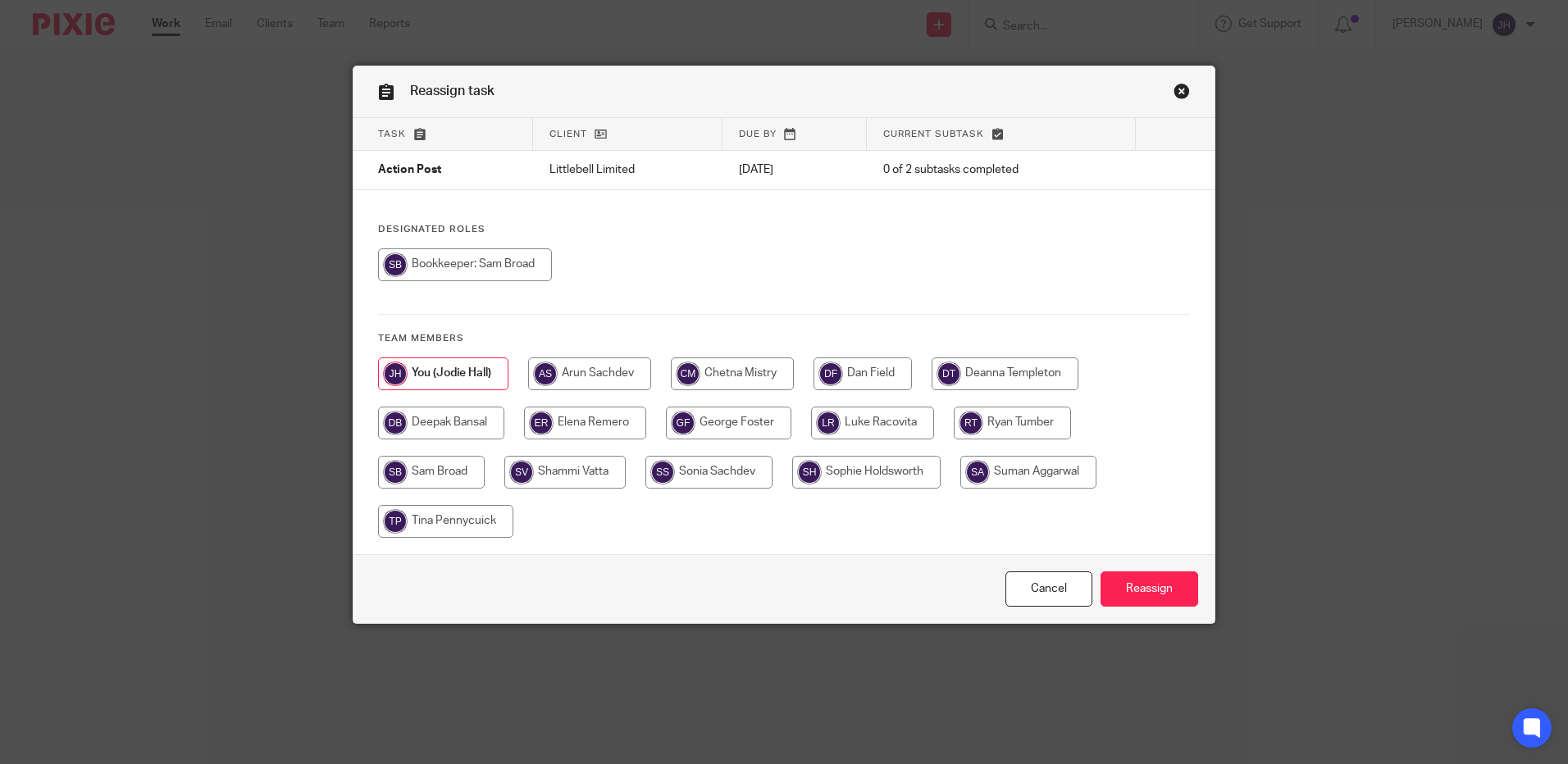
click at [1042, 429] on input "radio" at bounding box center [1012, 422] width 117 height 32
radio input "true"
click at [1133, 587] on input "Reassign" at bounding box center [1148, 589] width 98 height 35
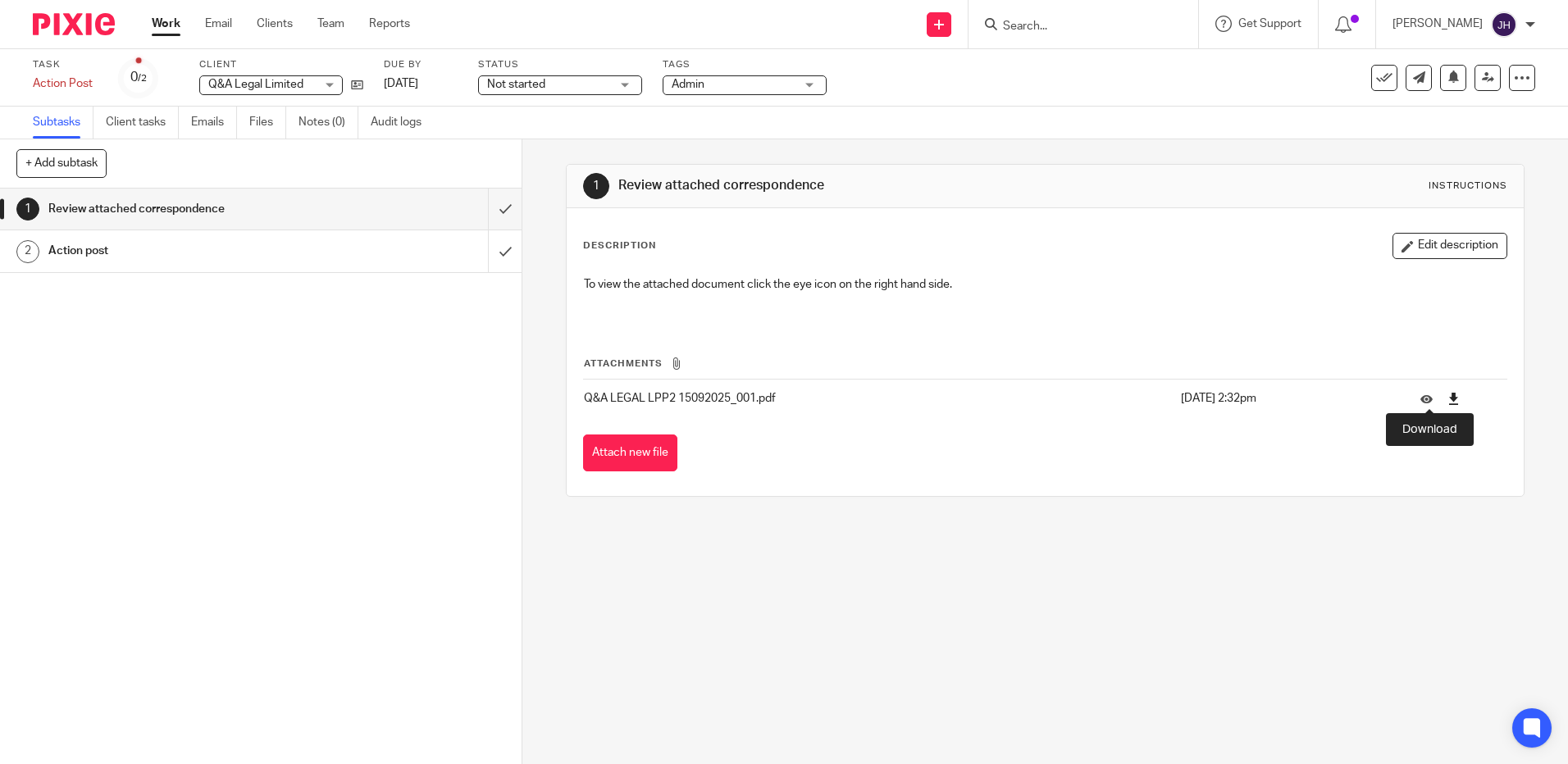
click at [1447, 399] on icon at bounding box center [1453, 399] width 12 height 12
click at [1447, 398] on icon at bounding box center [1453, 399] width 12 height 12
click at [1483, 77] on link at bounding box center [1487, 78] width 27 height 27
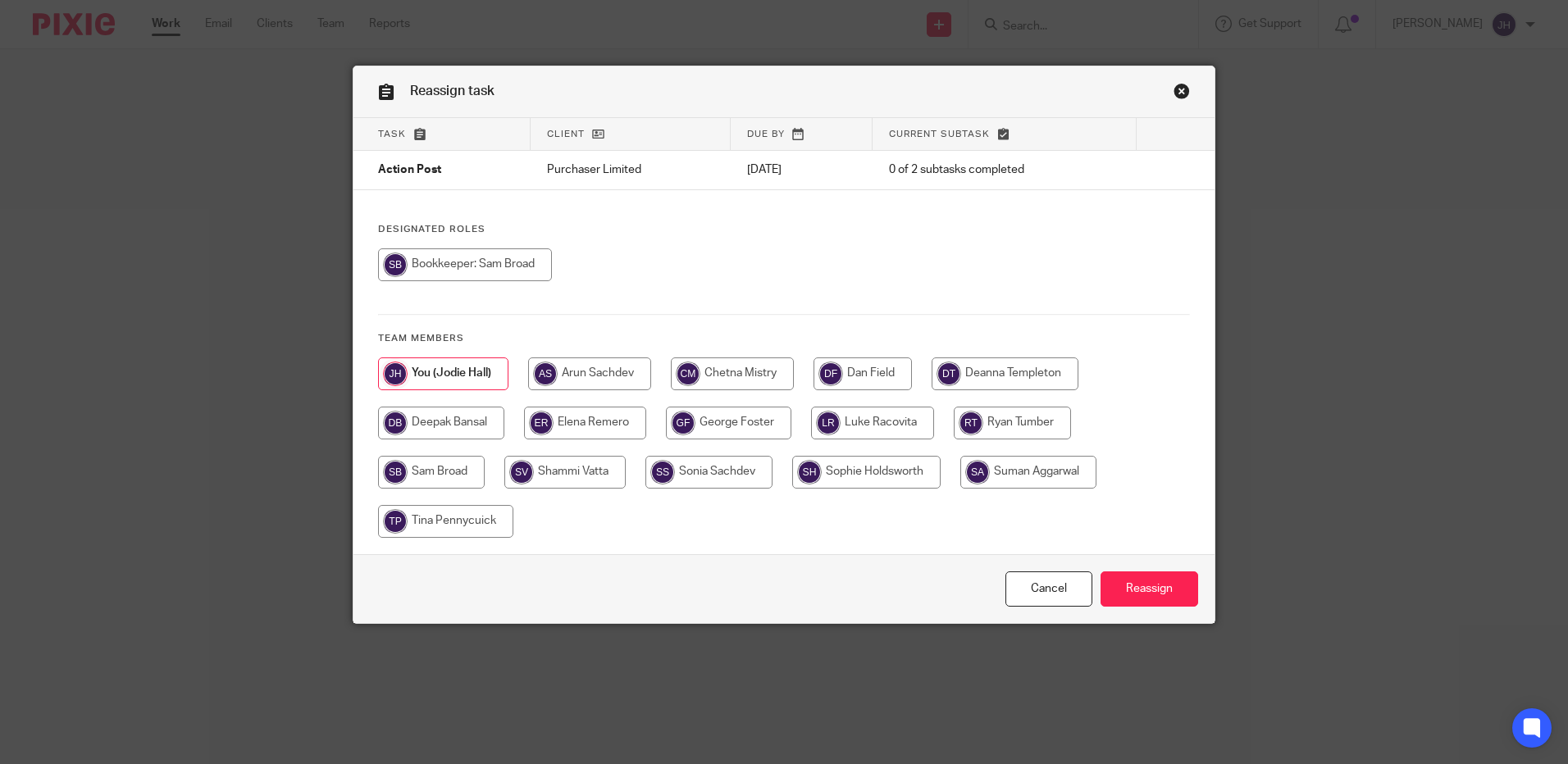
click at [1035, 425] on input "radio" at bounding box center [1012, 422] width 117 height 32
radio input "true"
click at [1135, 590] on input "Reassign" at bounding box center [1148, 589] width 98 height 35
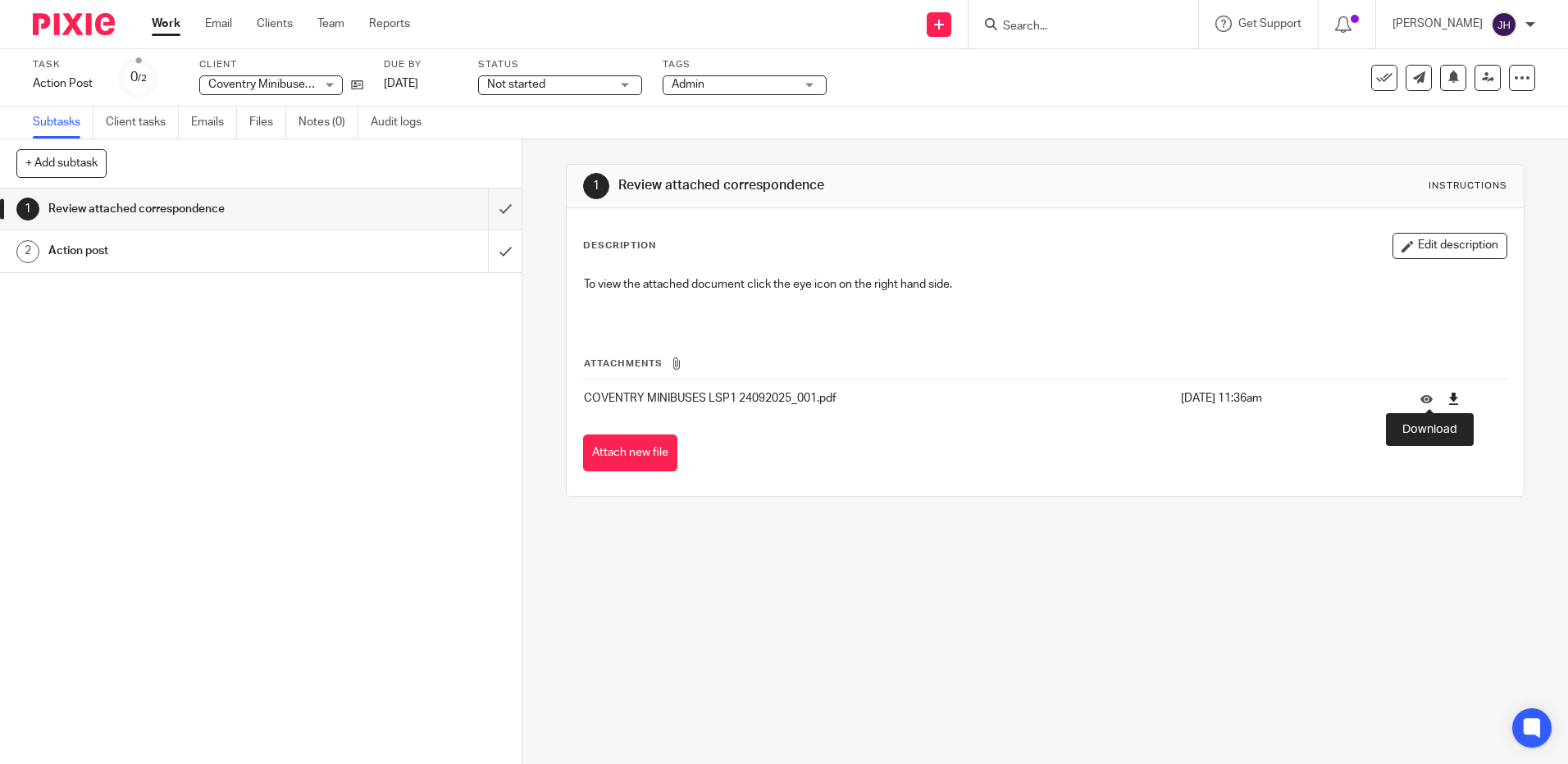
click at [1447, 397] on icon at bounding box center [1453, 399] width 12 height 12
click at [1474, 84] on link at bounding box center [1487, 78] width 27 height 27
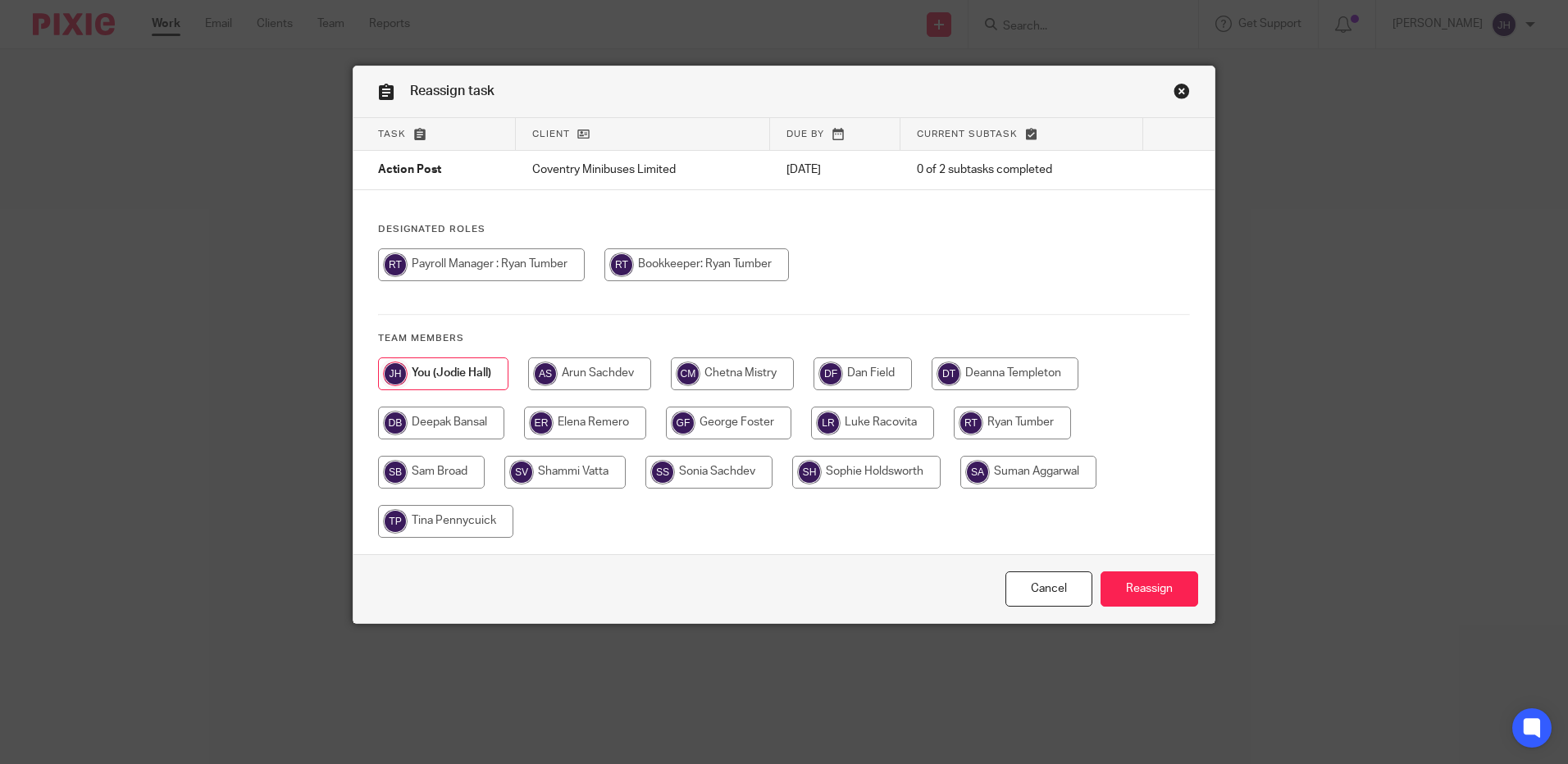
click at [1030, 429] on input "radio" at bounding box center [1012, 422] width 117 height 32
radio input "true"
click at [1136, 586] on input "Reassign" at bounding box center [1148, 589] width 98 height 35
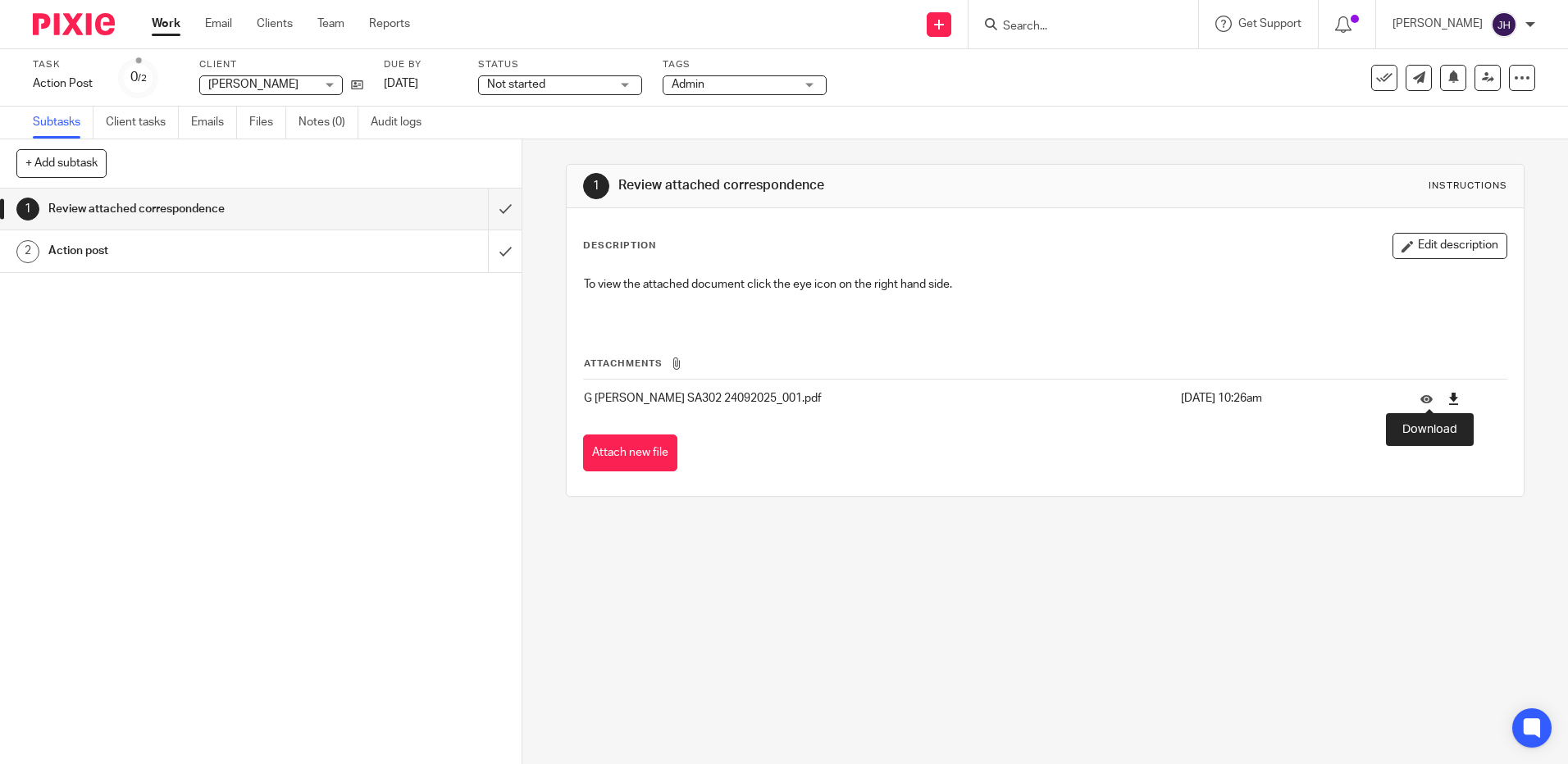
click at [1447, 402] on icon at bounding box center [1453, 399] width 12 height 12
click at [1447, 399] on icon at bounding box center [1453, 399] width 12 height 12
click at [481, 221] on input "submit" at bounding box center [260, 209] width 521 height 41
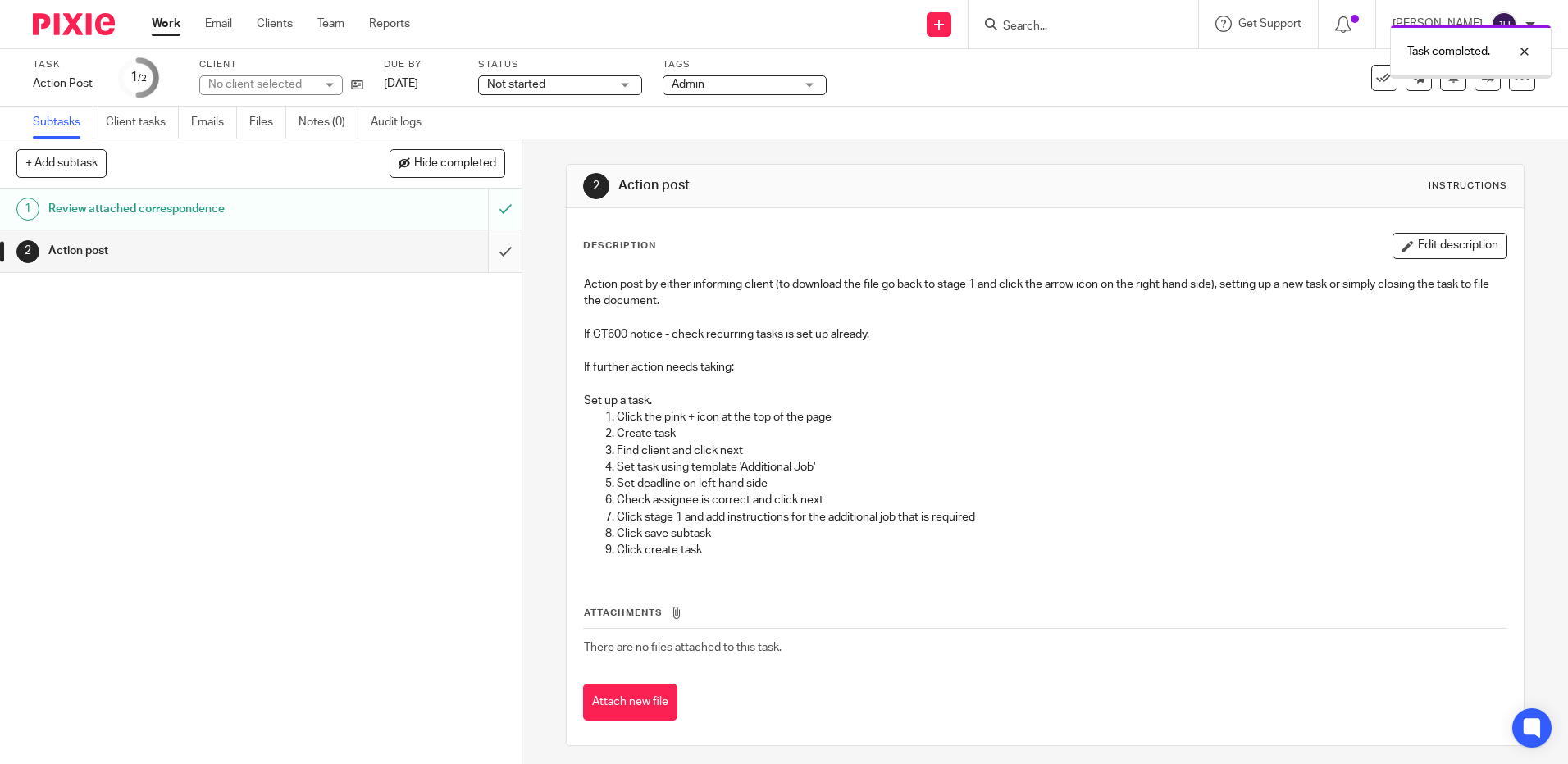
click at [495, 245] on input "submit" at bounding box center [260, 251] width 521 height 41
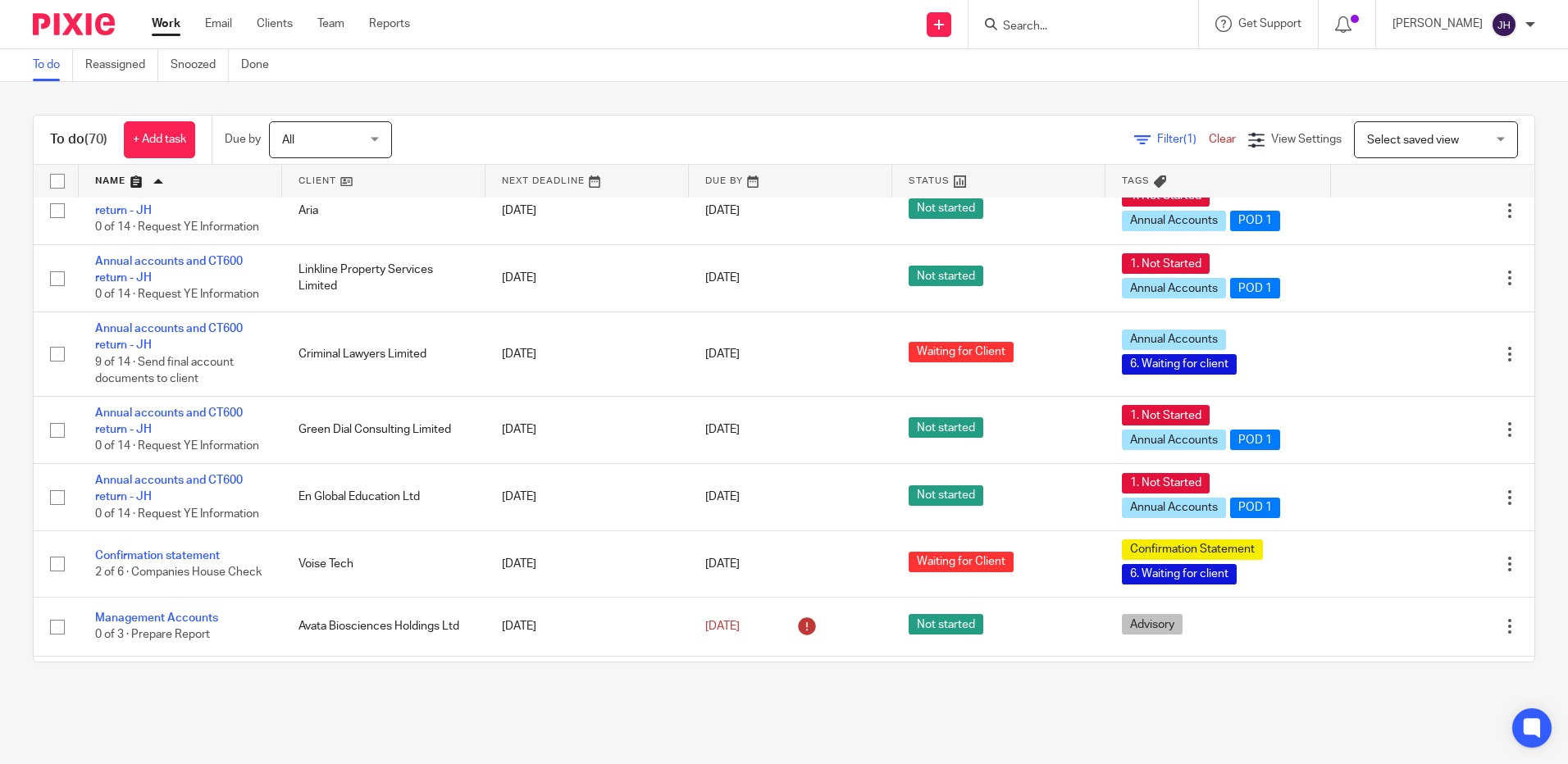
scroll to position [2131, 0]
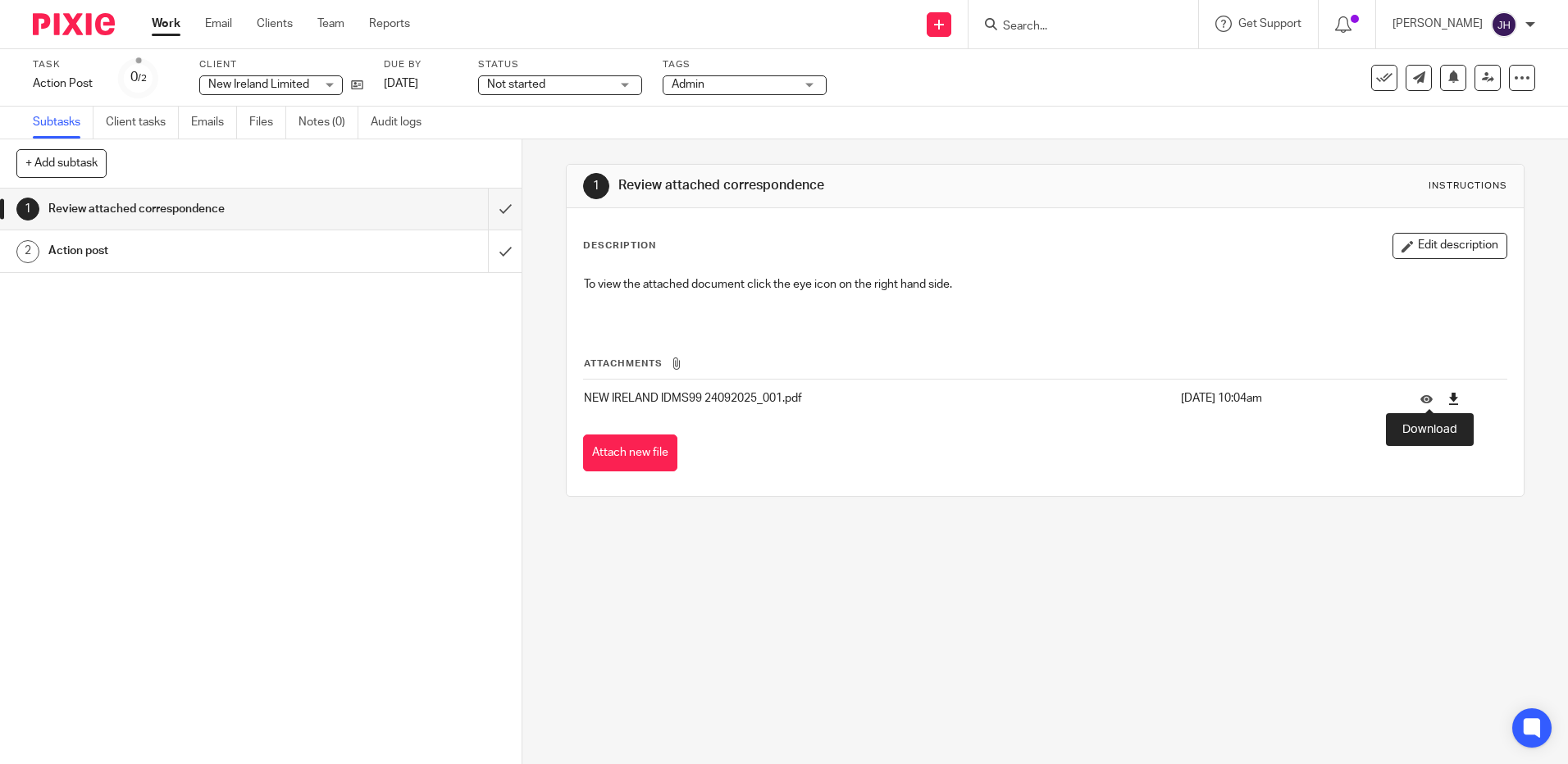
click at [1447, 403] on icon at bounding box center [1453, 399] width 12 height 12
click at [1447, 399] on icon at bounding box center [1453, 399] width 12 height 12
